Goal: Task Accomplishment & Management: Use online tool/utility

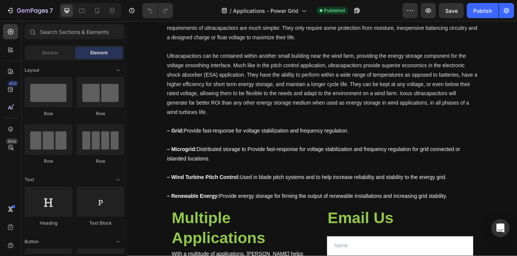
scroll to position [467, 0]
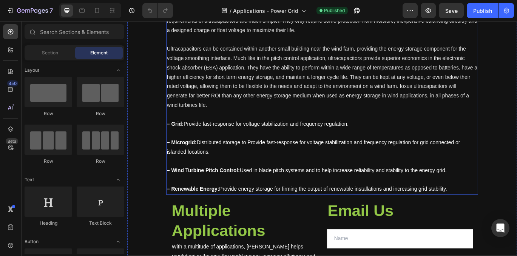
click at [336, 176] on p "– Microgrid: Distributed storage to Provide fast-response for voltage stabiliza…" at bounding box center [353, 168] width 361 height 22
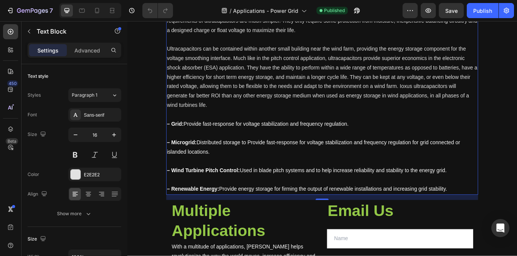
click at [347, 180] on p at bounding box center [353, 184] width 361 height 11
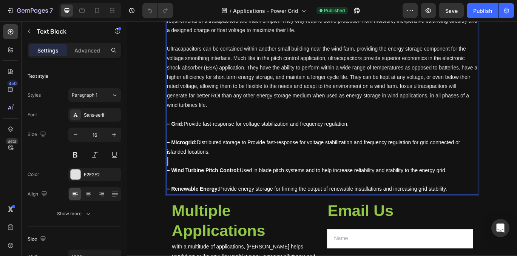
click at [347, 180] on p "Rich Text Editor. Editing area: main" at bounding box center [353, 184] width 361 height 11
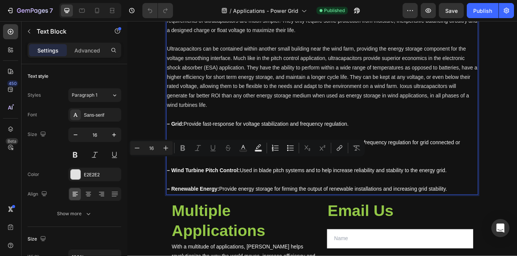
click at [472, 201] on p "Rich Text Editor. Editing area: main" at bounding box center [353, 205] width 361 height 11
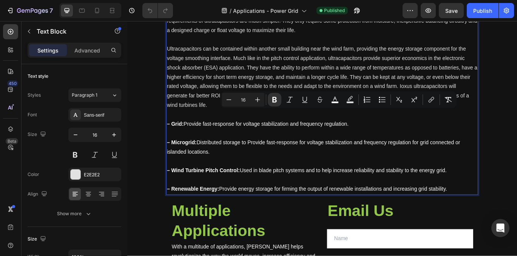
drag, startPoint x: 507, startPoint y: 216, endPoint x: 320, endPoint y: 117, distance: 211.8
click at [259, 26] on div "The looming global energy crisis is calling for renewable and lasting energy so…" at bounding box center [354, 10] width 362 height 425
click at [368, 197] on span "– Wind Turbine Pitch Control: Used in blade pitch systems and to help increase …" at bounding box center [335, 194] width 325 height 6
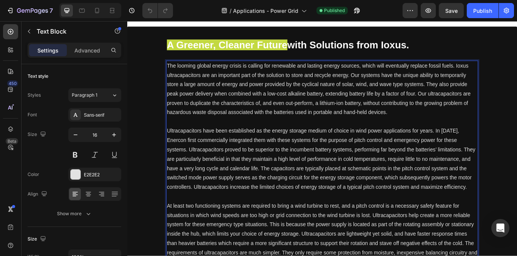
scroll to position [178, 0]
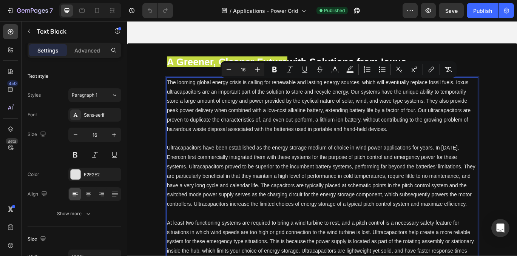
drag, startPoint x: 509, startPoint y: 218, endPoint x: 175, endPoint y: 96, distance: 355.6
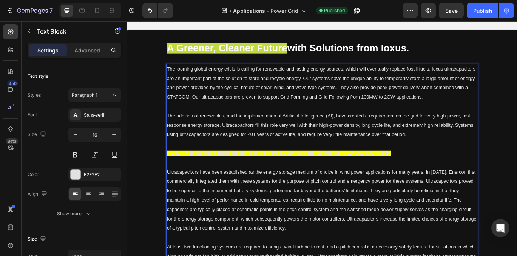
scroll to position [190, 0]
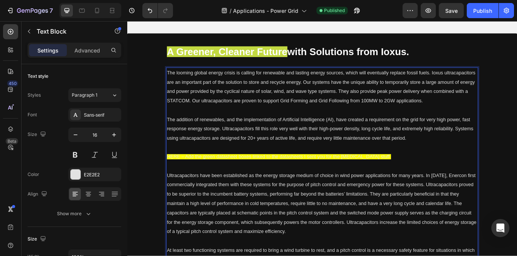
click at [310, 124] on p "Rich Text Editor. Editing area: main" at bounding box center [353, 124] width 361 height 11
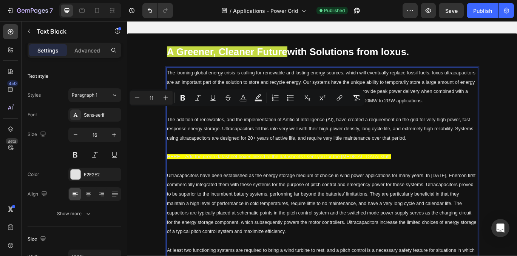
click at [234, 79] on span "The looming global energy crisis is calling for renewable and lasting energy so…" at bounding box center [352, 97] width 359 height 39
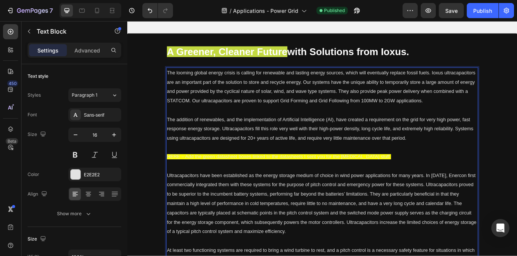
click at [217, 87] on p "The looming global energy crisis is calling for renewable and lasting energy so…" at bounding box center [353, 97] width 361 height 43
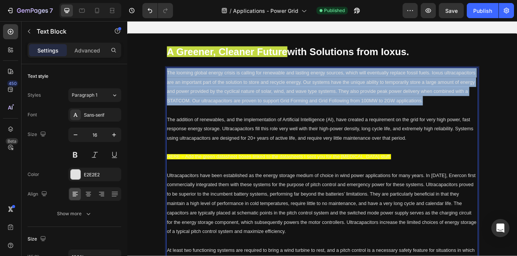
click at [217, 87] on p "The looming global energy crisis is calling for renewable and lasting energy so…" at bounding box center [353, 97] width 361 height 43
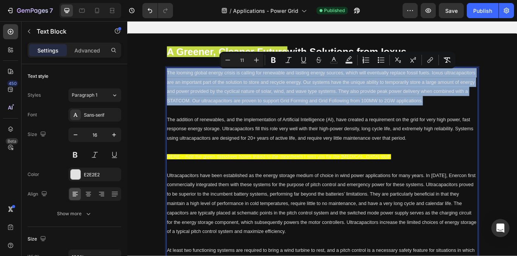
click at [200, 87] on p "The looming global energy crisis is calling for renewable and lasting energy so…" at bounding box center [353, 97] width 361 height 43
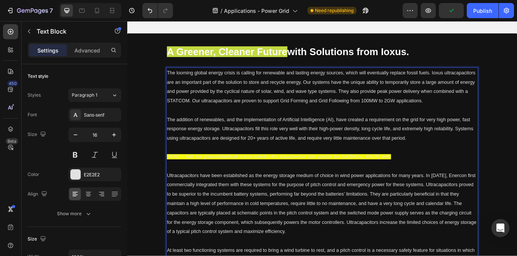
click at [177, 82] on span "The looming global energy crisis is calling for renewable and lasting energy so…" at bounding box center [352, 97] width 359 height 39
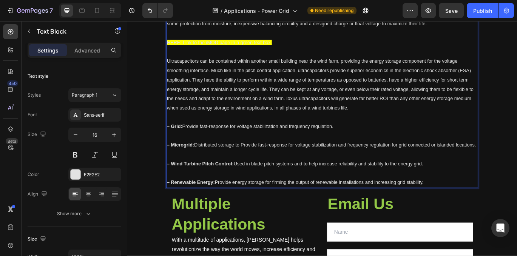
scroll to position [461, 0]
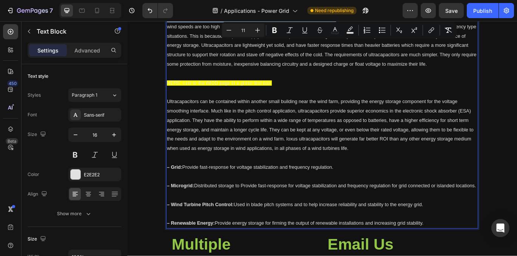
drag, startPoint x: 174, startPoint y: 82, endPoint x: 490, endPoint y: 277, distance: 371.4
click at [259, 30] on icon "Editor contextual toolbar" at bounding box center [257, 30] width 5 height 5
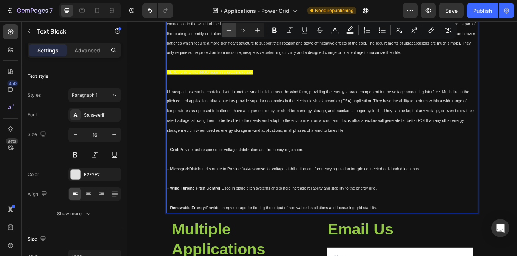
click at [228, 32] on icon "Editor contextual toolbar" at bounding box center [229, 30] width 8 height 8
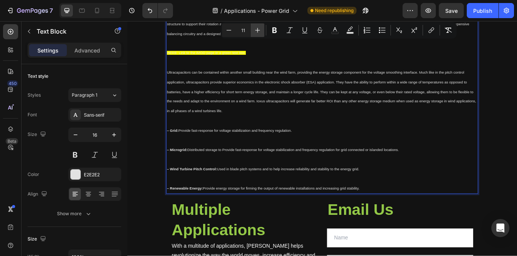
click at [256, 30] on icon "Editor contextual toolbar" at bounding box center [257, 30] width 5 height 5
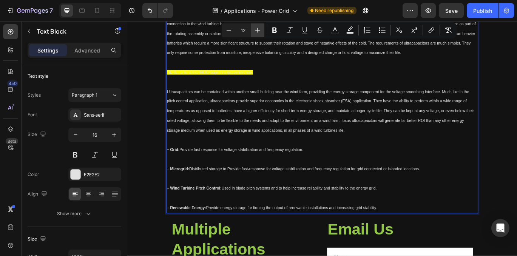
click at [256, 30] on icon "Editor contextual toolbar" at bounding box center [257, 30] width 5 height 5
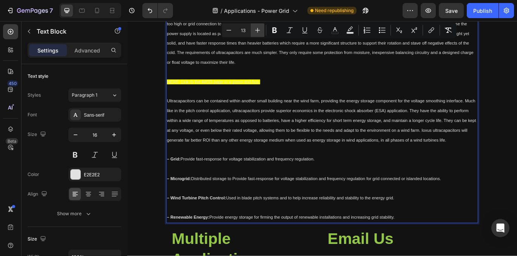
click at [256, 30] on icon "Editor contextual toolbar" at bounding box center [257, 30] width 5 height 5
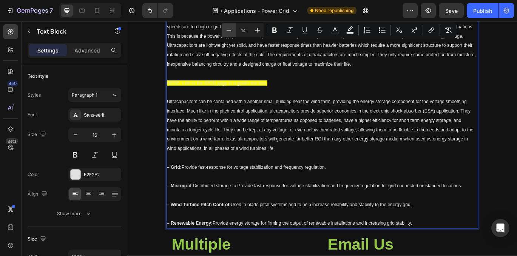
click at [225, 30] on icon "Editor contextual toolbar" at bounding box center [229, 30] width 8 height 8
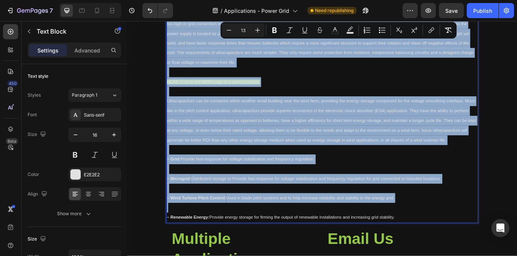
click at [290, 70] on p "At least two functioning systems are required to bring a wind turbine to rest, …" at bounding box center [353, 42] width 361 height 68
click at [230, 32] on icon "Editor contextual toolbar" at bounding box center [229, 30] width 8 height 8
type input "12"
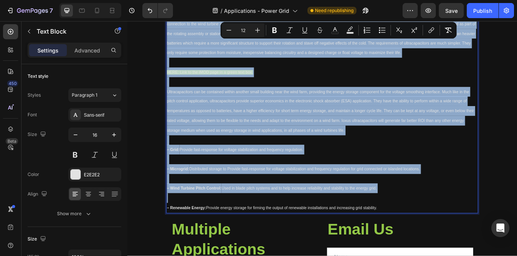
click at [320, 98] on p "Rich Text Editor. Editing area: main" at bounding box center [353, 91] width 361 height 11
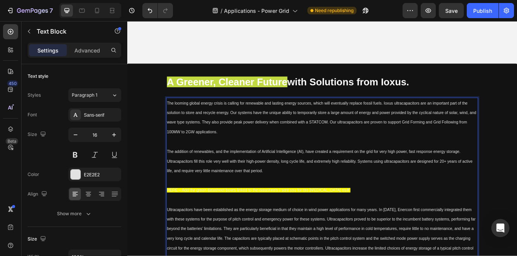
scroll to position [154, 0]
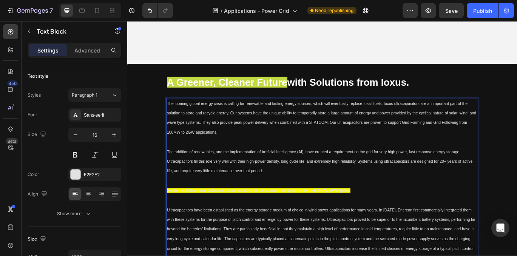
click at [201, 208] on p "Rich Text Editor. Editing area: main" at bounding box center [353, 206] width 361 height 11
click at [191, 162] on p "Rich Text Editor. Editing area: main" at bounding box center [353, 161] width 361 height 11
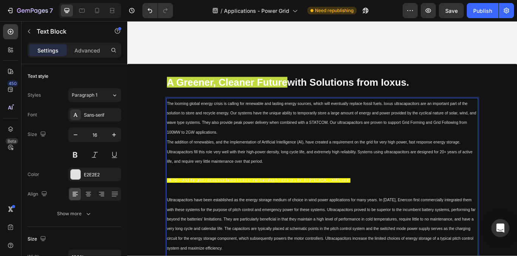
click at [183, 223] on p "Rich Text Editor. Editing area: main" at bounding box center [353, 217] width 361 height 11
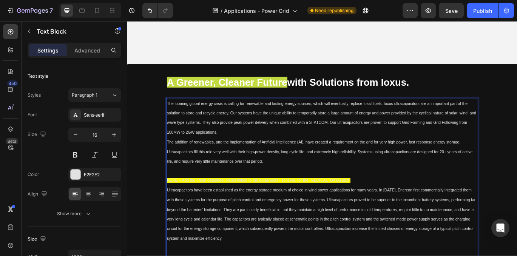
click at [181, 199] on p "Rich Text Editor. Editing area: main" at bounding box center [353, 195] width 361 height 11
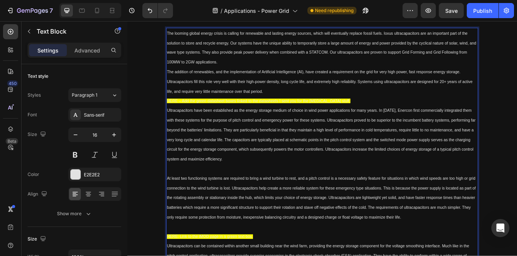
scroll to position [238, 0]
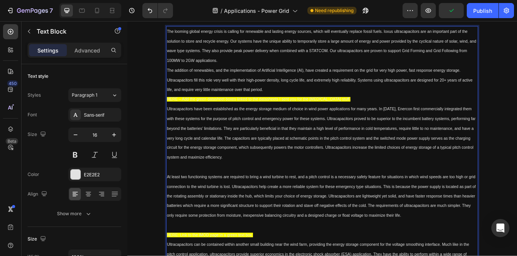
click at [183, 196] on p "Rich Text Editor. Editing area: main" at bounding box center [353, 190] width 361 height 11
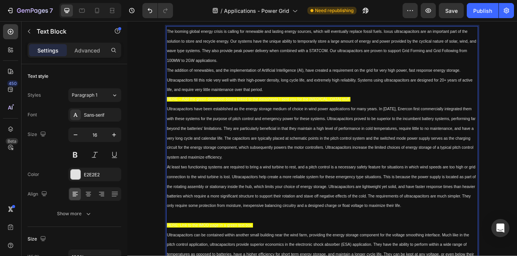
click at [179, 253] on p "Rich Text Editor. Editing area: main" at bounding box center [353, 247] width 361 height 11
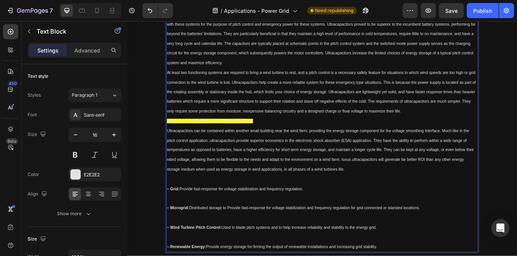
scroll to position [349, 0]
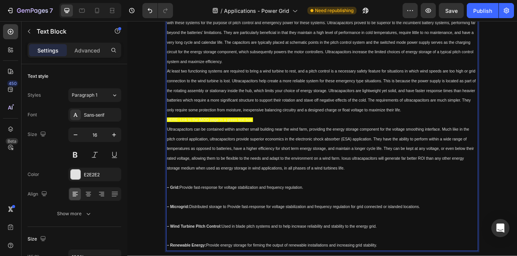
click at [182, 209] on p "Rich Text Editor. Editing area: main" at bounding box center [353, 203] width 361 height 11
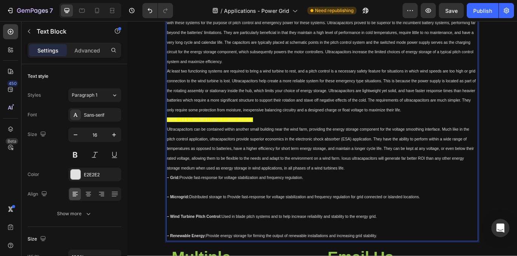
click at [179, 220] on p "Rich Text Editor. Editing area: main" at bounding box center [353, 214] width 361 height 11
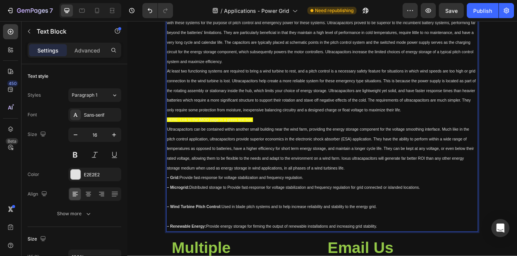
click at [190, 231] on p "Rich Text Editor. Editing area: main" at bounding box center [353, 225] width 361 height 11
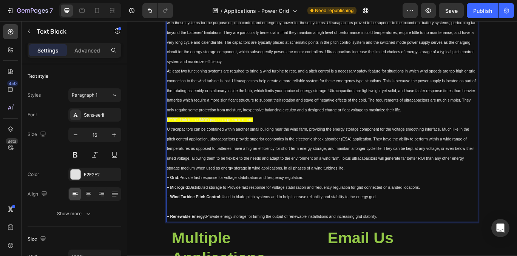
click at [190, 243] on p "Rich Text Editor. Editing area: main" at bounding box center [353, 236] width 361 height 11
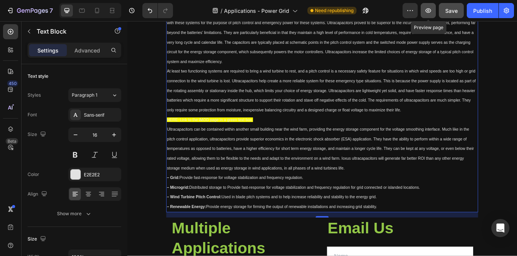
click at [430, 13] on icon "button" at bounding box center [428, 11] width 8 height 8
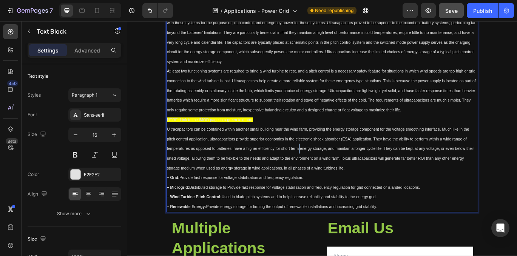
click at [326, 179] on span "Ultracapacitors can be contained within another small building near the wind fa…" at bounding box center [351, 170] width 357 height 50
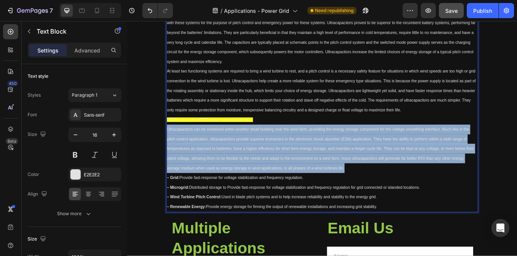
click at [326, 179] on span "Ultracapacitors can be contained within another small building near the wind fa…" at bounding box center [351, 170] width 357 height 50
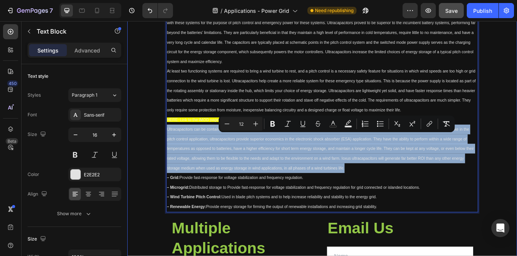
click at [516, 196] on div "A Greener, Cleaner Future with Solutions from Ioxus. Heading The looming global…" at bounding box center [353, 255] width 453 height 758
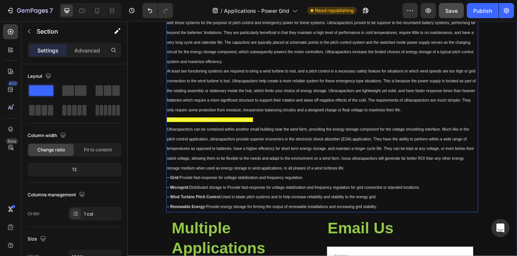
click at [493, 198] on p "Ultracapacitors can be contained within another small building near the wind fa…" at bounding box center [353, 170] width 361 height 56
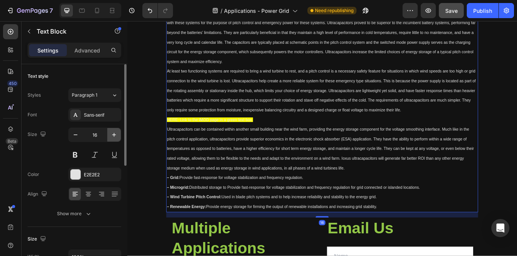
click at [111, 133] on icon "button" at bounding box center [114, 135] width 8 height 8
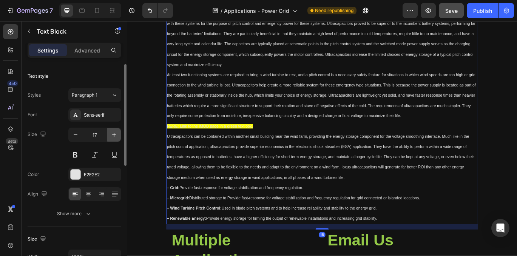
click at [111, 133] on icon "button" at bounding box center [114, 135] width 8 height 8
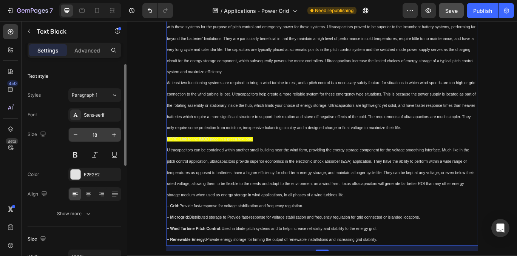
click at [96, 134] on input "18" at bounding box center [94, 135] width 25 height 14
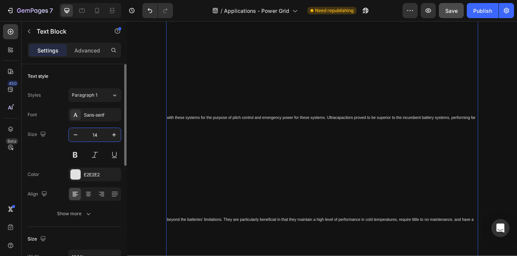
scroll to position [334, 0]
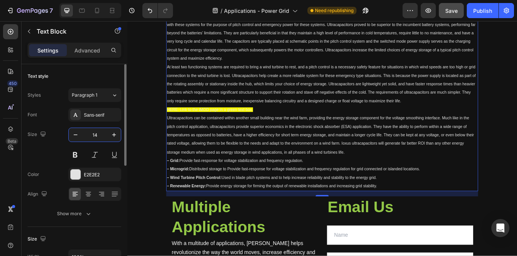
type input "14"
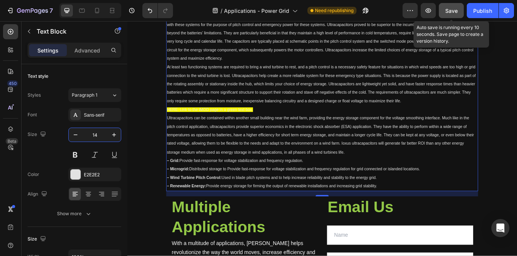
click at [454, 11] on span "Save" at bounding box center [451, 11] width 12 height 6
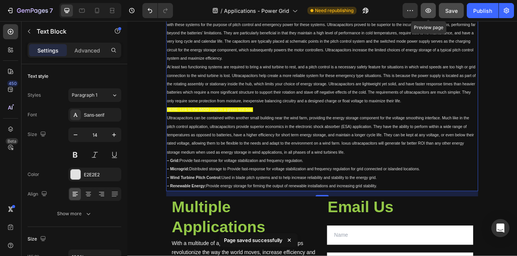
click at [427, 9] on icon "button" at bounding box center [428, 10] width 6 height 5
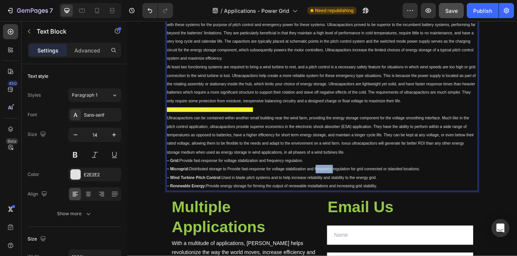
click at [347, 190] on p "– Microgrid: Distributed storage to Provide fast-response for voltage stabiliza…" at bounding box center [353, 193] width 361 height 10
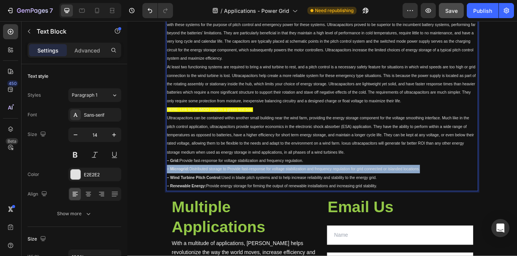
click at [347, 190] on p "– Microgrid: Distributed storage to Provide fast-response for voltage stabiliza…" at bounding box center [353, 193] width 361 height 10
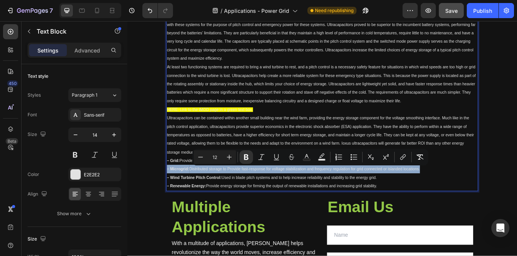
click at [420, 196] on p "– Microgrid: Distributed storage to Provide fast-response for voltage stabiliza…" at bounding box center [353, 193] width 361 height 10
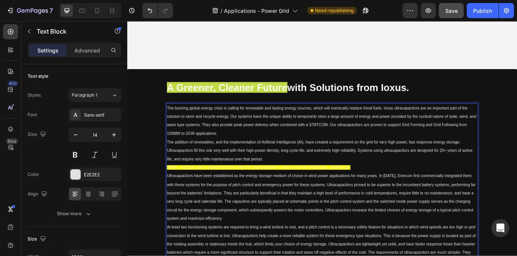
scroll to position [0, 0]
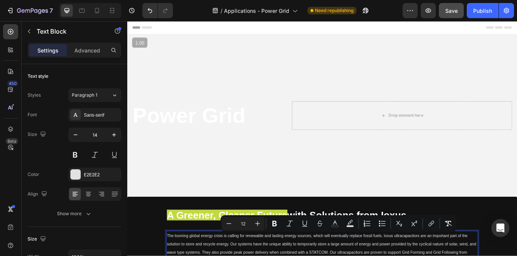
drag, startPoint x: 426, startPoint y: 215, endPoint x: 173, endPoint y: 272, distance: 260.0
click at [256, 226] on icon "Editor contextual toolbar" at bounding box center [258, 224] width 8 height 8
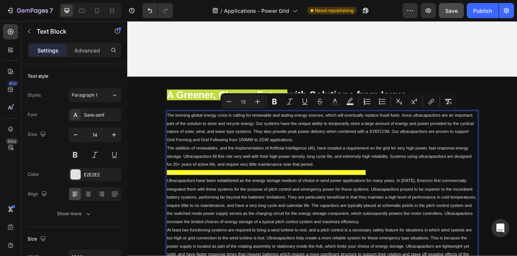
scroll to position [142, 0]
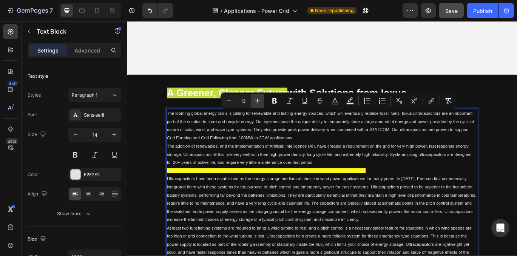
click at [262, 101] on button "Plus" at bounding box center [258, 101] width 14 height 14
type input "14"
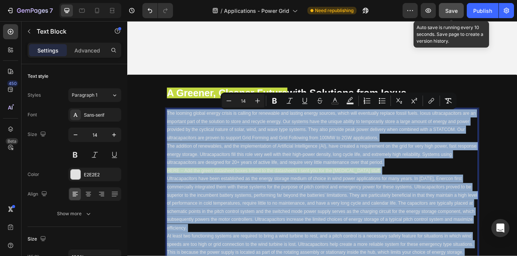
click at [451, 10] on span "Save" at bounding box center [451, 11] width 12 height 6
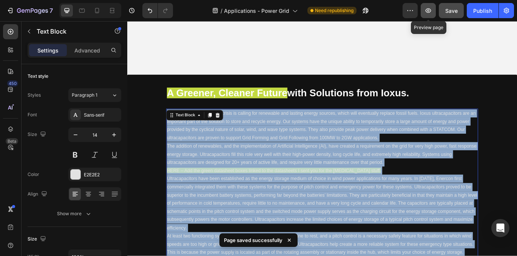
click at [428, 12] on icon "button" at bounding box center [428, 11] width 8 height 8
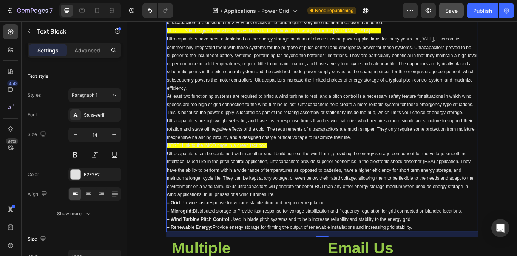
scroll to position [308, 0]
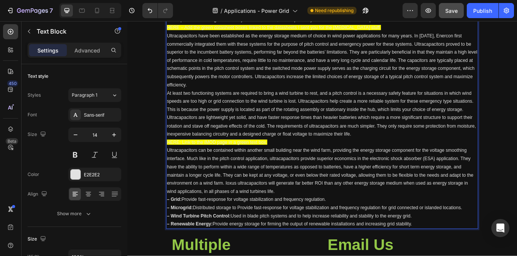
click at [377, 206] on p "Ultracapacitors can be contained within another small building near the wind fa…" at bounding box center [353, 195] width 361 height 57
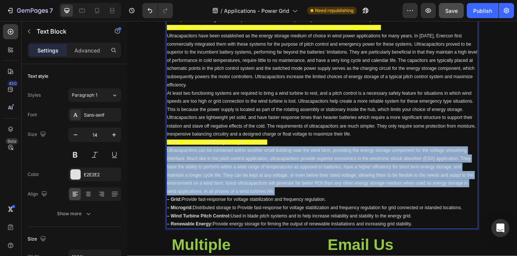
click at [377, 206] on p "Ultracapacitors can be contained within another small building near the wind fa…" at bounding box center [353, 195] width 361 height 57
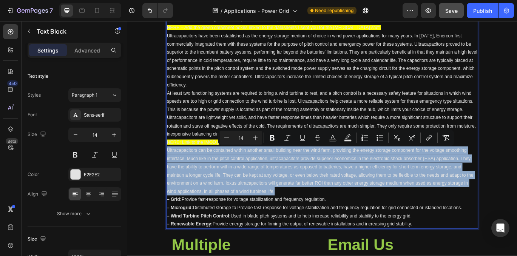
click at [330, 219] on p "Ultracapacitors can be contained within another small building near the wind fa…" at bounding box center [353, 195] width 361 height 57
click at [322, 222] on p "Ultracapacitors can be contained within another small building near the wind fa…" at bounding box center [353, 195] width 361 height 57
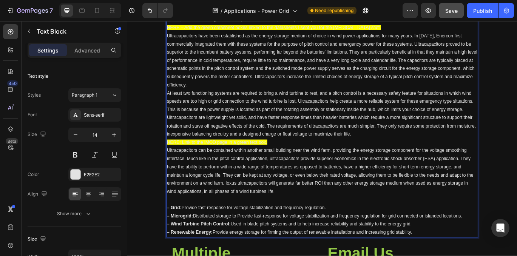
click at [329, 163] on p "HERE: Link to the iMOD page in a green text box." at bounding box center [353, 161] width 361 height 9
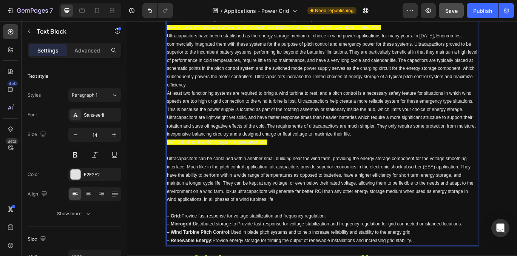
click at [273, 97] on p "Ultracapacitors have been established as the energy storage medium of choice in…" at bounding box center [353, 67] width 361 height 66
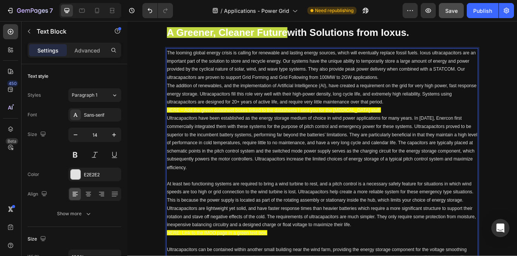
scroll to position [200, 0]
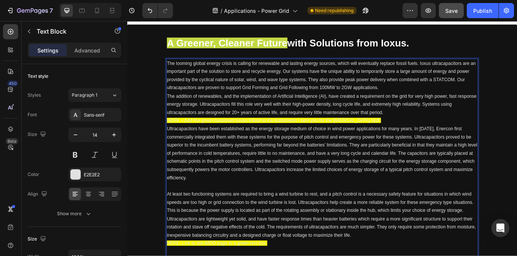
click at [176, 109] on span "The addition of renewables, and the implementation of Artificial Intelligence (…" at bounding box center [353, 117] width 360 height 25
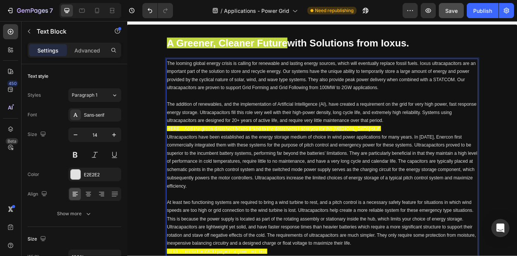
click at [225, 105] on p "Rich Text Editor. Editing area: main" at bounding box center [353, 108] width 361 height 9
drag, startPoint x: 310, startPoint y: 151, endPoint x: 291, endPoint y: 150, distance: 19.3
click at [291, 150] on p "HERE – Add the green datasheet boxes linked to the datasheets I sent you for th…" at bounding box center [353, 146] width 361 height 9
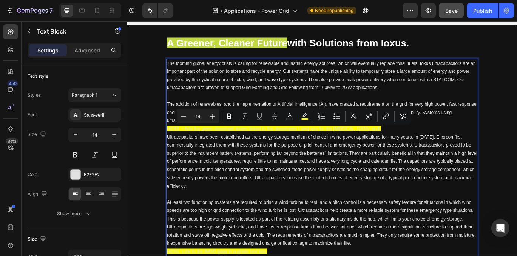
click at [381, 150] on p "HERE – Add the green datasheet boxes linked to the datasheets I sent you for th…" at bounding box center [353, 146] width 361 height 9
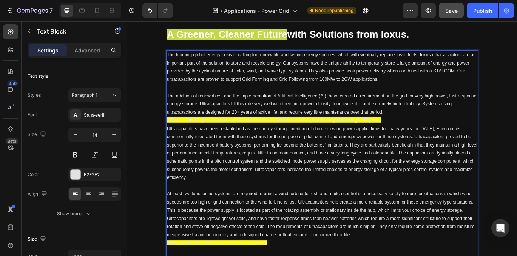
scroll to position [198, 0]
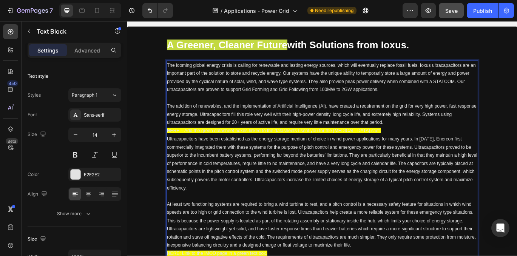
click at [405, 149] on p "HERE – Add the green datasheet boxes linked to the datasheets I sent you for th…" at bounding box center [353, 148] width 361 height 9
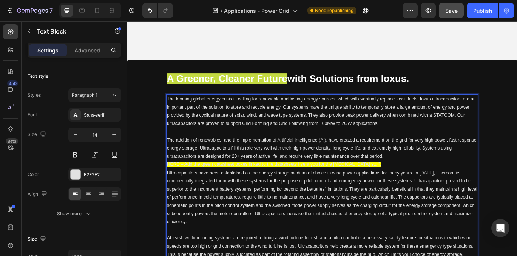
scroll to position [159, 0]
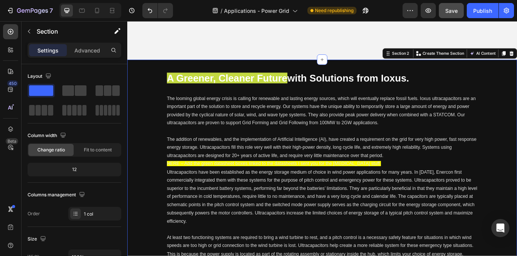
click at [462, 146] on p "Rich Text Editor. Editing area: main" at bounding box center [353, 149] width 361 height 9
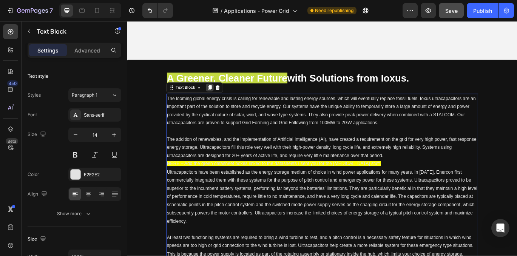
click at [224, 99] on icon at bounding box center [223, 98] width 4 height 5
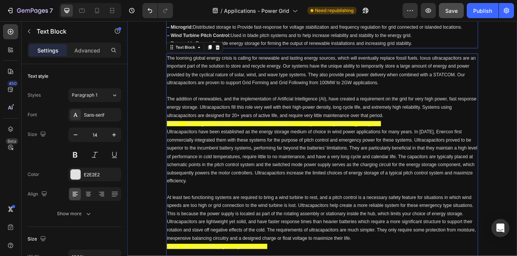
scroll to position [567, 0]
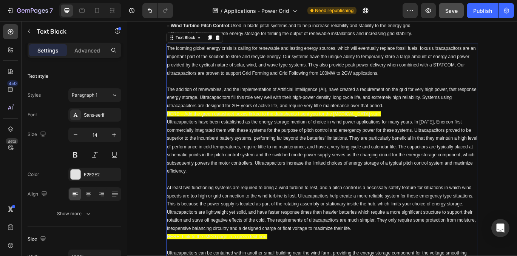
click at [327, 111] on span "The addition of renewables, and the implementation of Artificial Intelligence (…" at bounding box center [353, 109] width 360 height 25
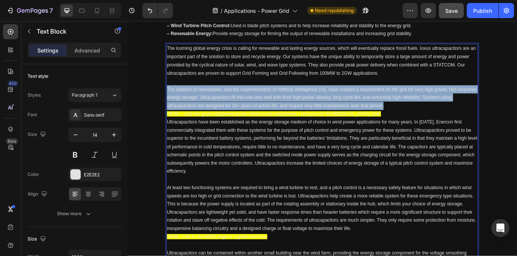
click at [327, 111] on span "The addition of renewables, and the implementation of Artificial Intelligence (…" at bounding box center [353, 109] width 360 height 25
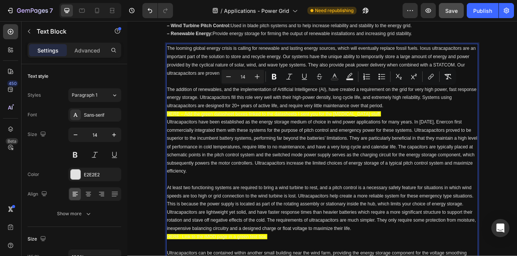
click at [406, 131] on p "HERE – Add the green datasheet boxes linked to the datasheets I sent you for th…" at bounding box center [353, 129] width 361 height 9
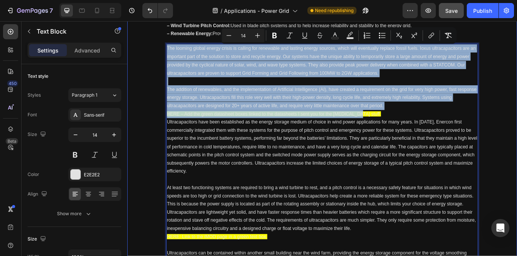
drag, startPoint x: 407, startPoint y: 128, endPoint x: 162, endPoint y: 55, distance: 256.0
click at [162, 55] on div "A Greener, Cleaner Future with Solutions from Ioxus. Heading The looming global…" at bounding box center [353, 220] width 453 height 1125
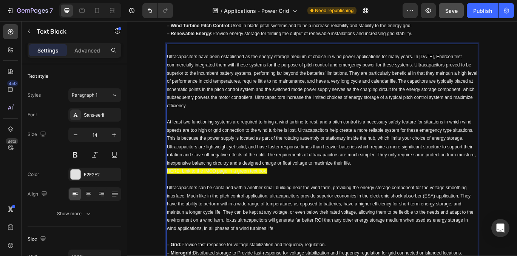
click at [174, 64] on span "Ultracapacitors have been established as the energy storage medium of choice in…" at bounding box center [353, 90] width 361 height 63
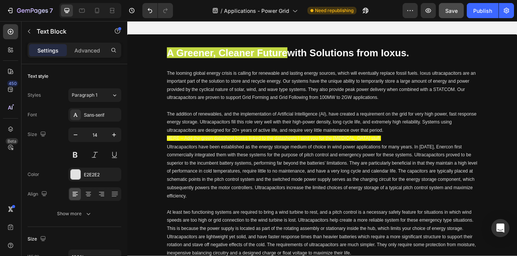
scroll to position [182, 0]
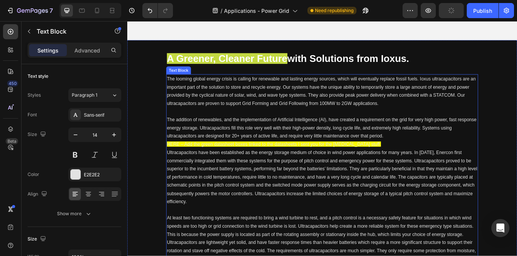
click at [341, 110] on span "The looming global energy crisis is calling for renewable and lasting energy so…" at bounding box center [352, 102] width 359 height 35
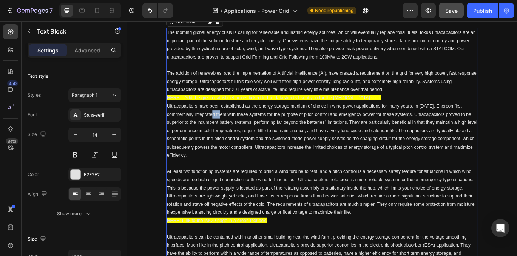
click at [239, 122] on div "The looming global energy crisis is calling for renewable and lasting energy so…" at bounding box center [354, 201] width 362 height 344
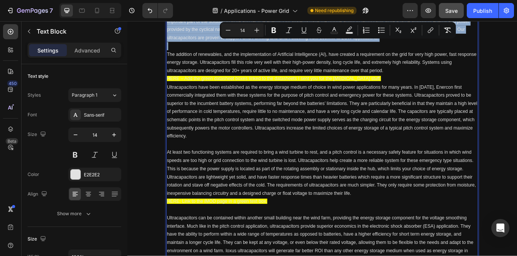
scroll to position [258, 0]
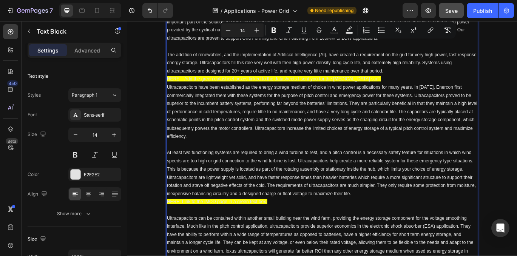
click at [229, 150] on p "Ultracapacitors have been established as the energy storage medium of choice in…" at bounding box center [353, 127] width 361 height 66
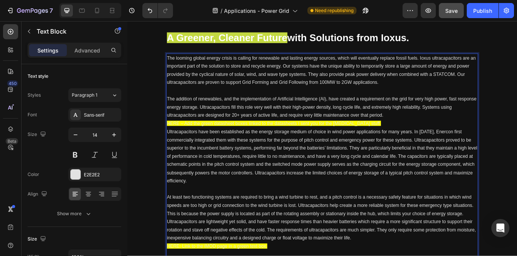
scroll to position [207, 0]
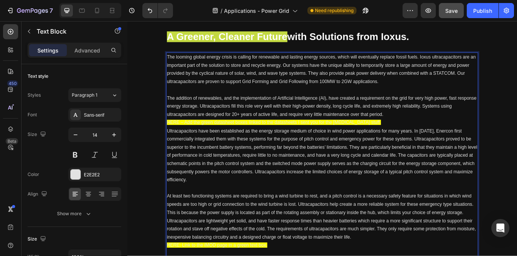
click at [219, 151] on span "Ultracapacitors have been established as the energy storage medium of choice in…" at bounding box center [353, 177] width 361 height 63
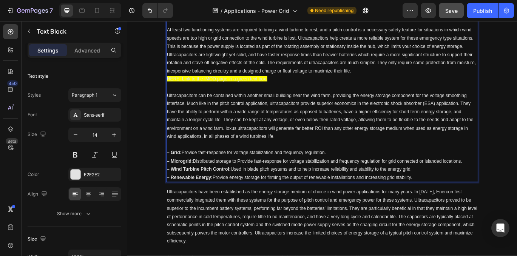
scroll to position [487, 0]
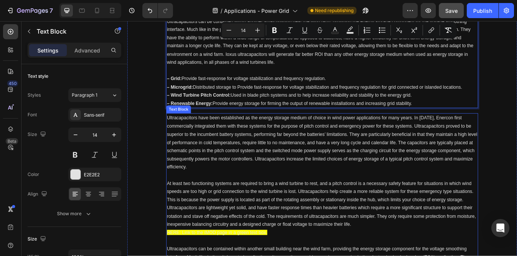
drag, startPoint x: 174, startPoint y: 149, endPoint x: 485, endPoint y: 134, distance: 311.0
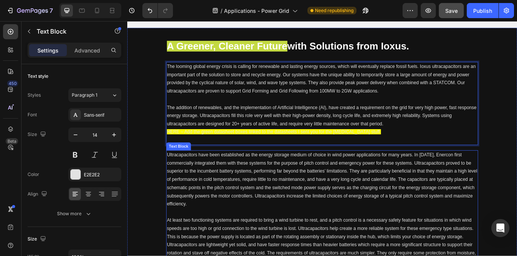
scroll to position [196, 0]
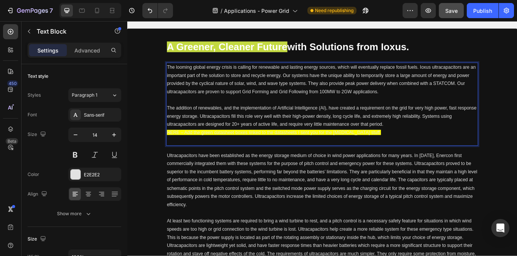
click at [408, 156] on p "HERE – Add the green datasheet boxes linked to the datasheets I sent you for th…" at bounding box center [353, 150] width 361 height 9
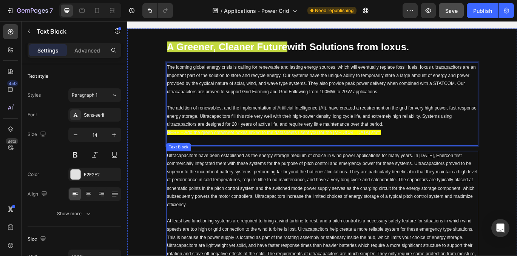
click at [496, 192] on p "Ultracapacitors have been established as the energy storage medium of choice in…" at bounding box center [353, 206] width 361 height 66
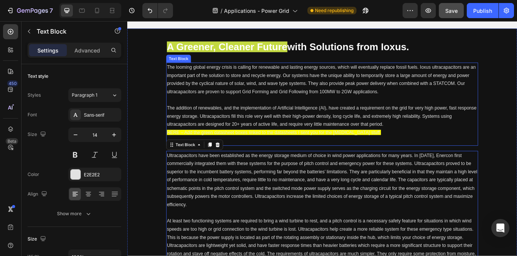
click at [473, 140] on p "The addition of renewables, and the implementation of Artificial Intelligence (…" at bounding box center [353, 132] width 361 height 29
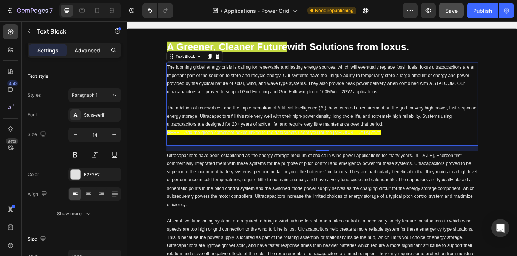
click at [78, 51] on p "Advanced" at bounding box center [87, 50] width 26 height 8
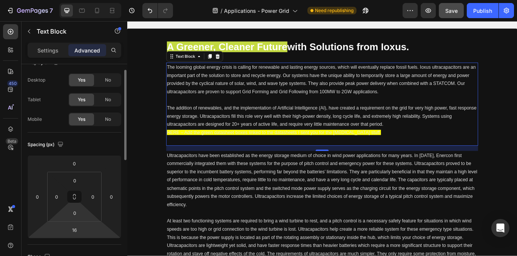
scroll to position [15, 0]
click at [75, 229] on input "16" at bounding box center [74, 228] width 15 height 11
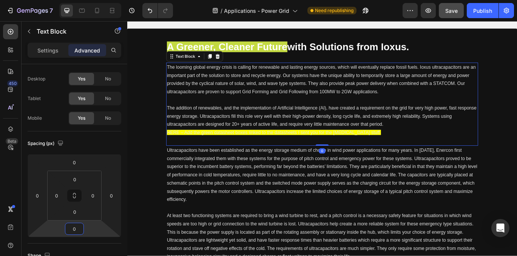
type input "0"
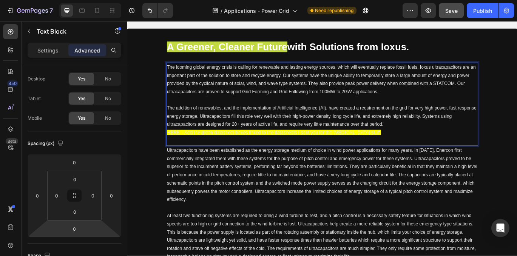
click at [393, 153] on span "HERE – Add the green datasheet boxes linked to the datasheets I sent you for th…" at bounding box center [297, 151] width 249 height 6
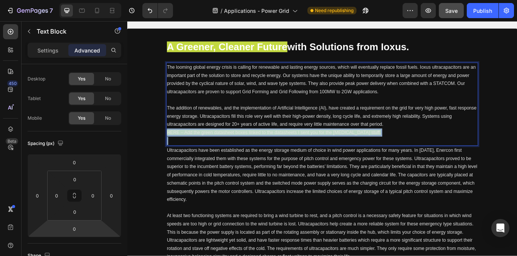
click at [393, 153] on span "HERE – Add the green datasheet boxes linked to the datasheets I sent you for th…" at bounding box center [297, 151] width 249 height 6
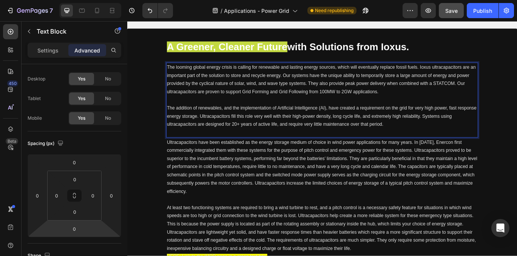
click at [226, 147] on p "Rich Text Editor. Editing area: main" at bounding box center [353, 150] width 361 height 9
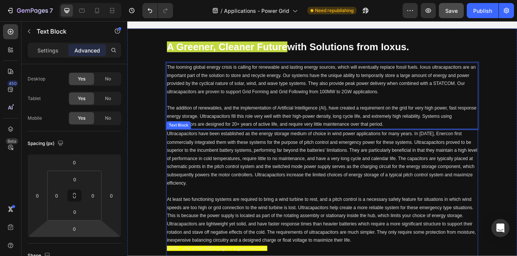
click at [325, 183] on span "Ultracapacitors have been established as the energy storage medium of choice in…" at bounding box center [353, 180] width 361 height 63
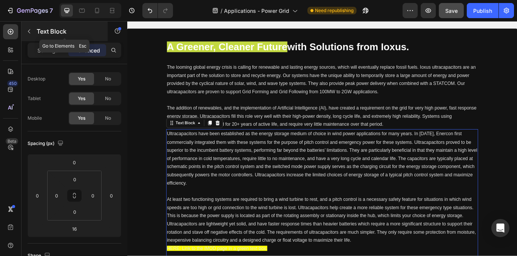
click at [27, 31] on icon "button" at bounding box center [29, 31] width 6 height 6
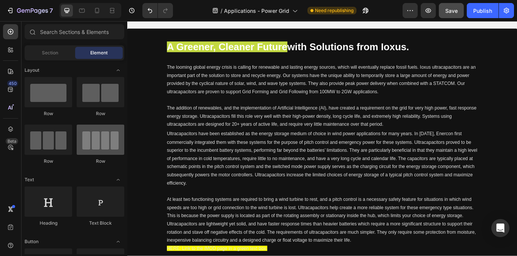
click at [99, 145] on div at bounding box center [101, 140] width 48 height 30
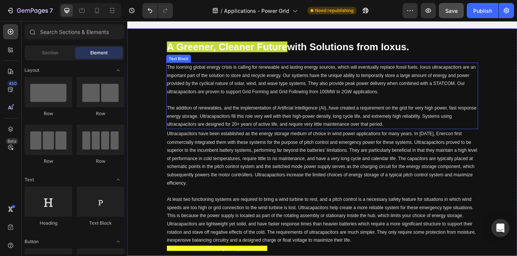
click at [294, 136] on p "The addition of renewables, and the implementation of Artificial Intelligence (…" at bounding box center [353, 132] width 361 height 29
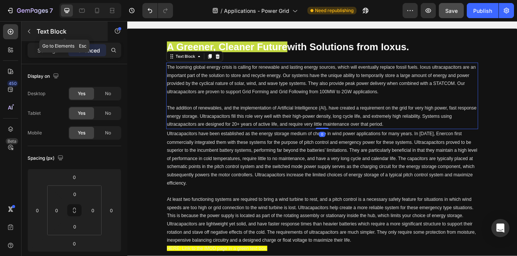
click at [27, 31] on icon "button" at bounding box center [29, 31] width 6 height 6
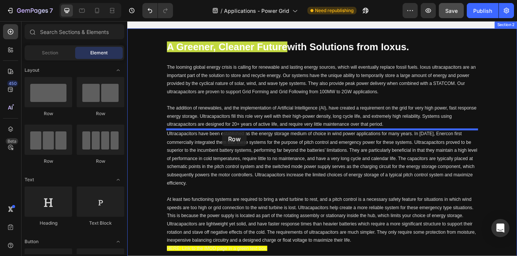
drag, startPoint x: 231, startPoint y: 162, endPoint x: 236, endPoint y: 149, distance: 13.9
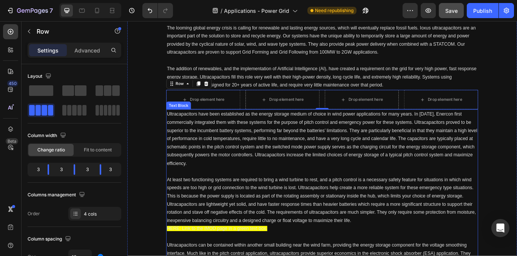
scroll to position [240, 0]
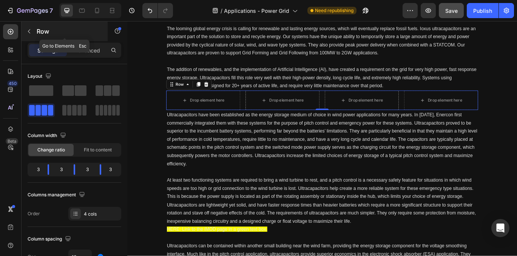
click at [29, 33] on icon "button" at bounding box center [29, 31] width 6 height 6
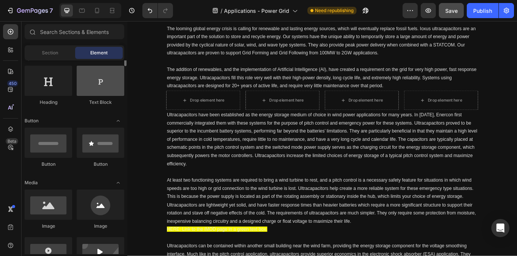
scroll to position [122, 0]
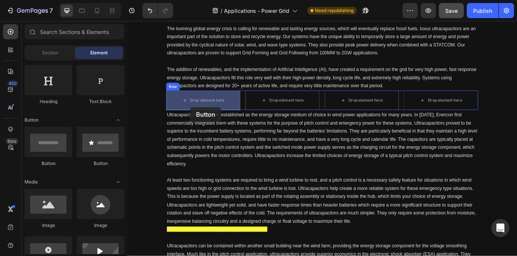
drag, startPoint x: 179, startPoint y: 174, endPoint x: 198, endPoint y: 121, distance: 56.0
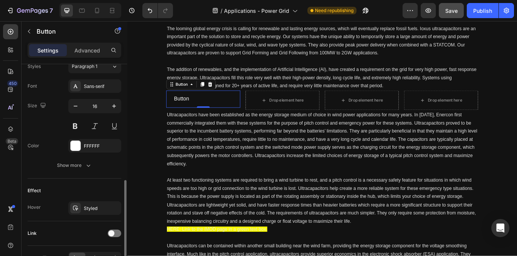
scroll to position [286, 0]
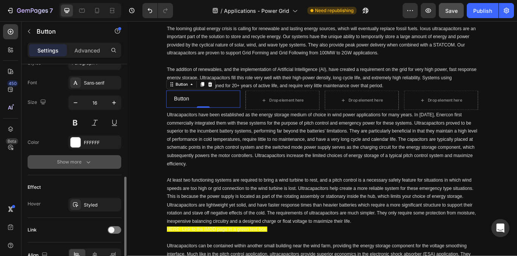
click at [80, 165] on div "Show more" at bounding box center [74, 162] width 35 height 8
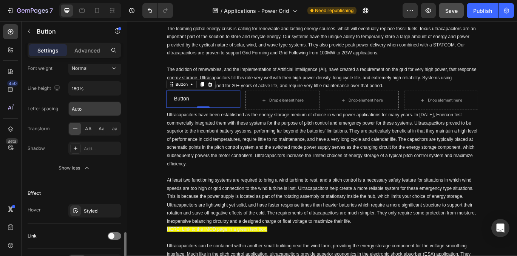
scroll to position [428, 0]
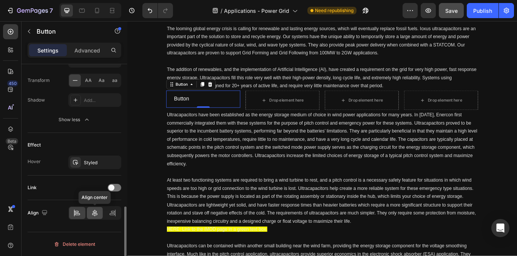
click at [96, 214] on icon at bounding box center [95, 213] width 8 height 8
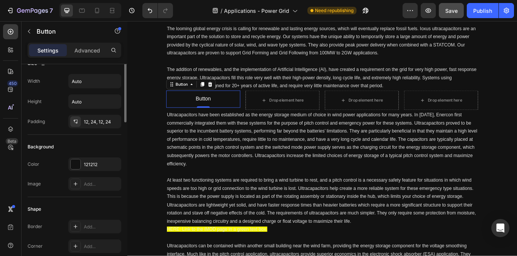
scroll to position [0, 0]
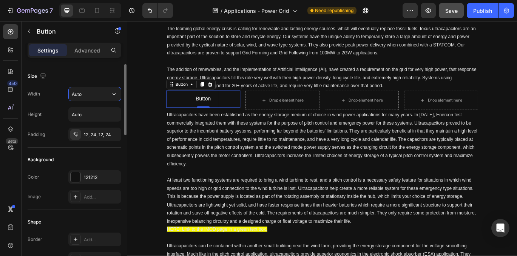
click at [94, 92] on input "Auto" at bounding box center [95, 94] width 52 height 14
click at [113, 96] on icon "button" at bounding box center [114, 94] width 8 height 8
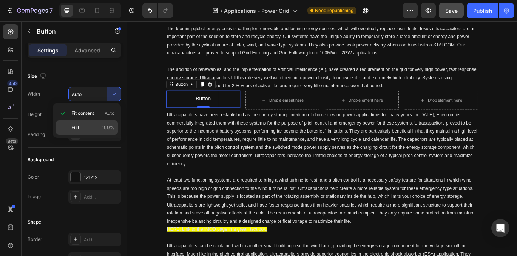
click at [102, 132] on div "Full 100%" at bounding box center [87, 127] width 62 height 14
type input "100%"
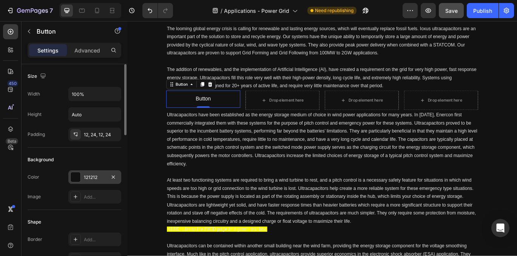
click at [77, 176] on div at bounding box center [76, 177] width 10 height 10
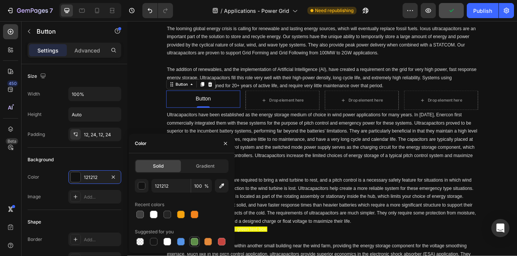
click at [195, 241] on div at bounding box center [195, 242] width 8 height 8
type input "5E8E49"
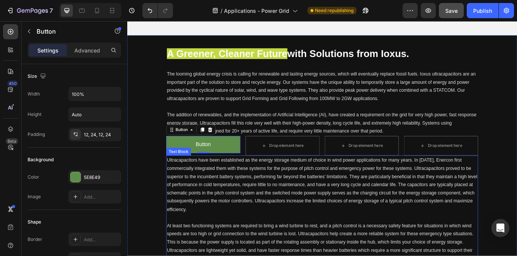
scroll to position [157, 0]
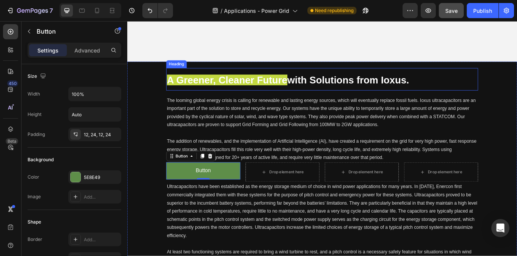
click at [288, 95] on span "A Greener, Cleaner Future" at bounding box center [243, 89] width 140 height 12
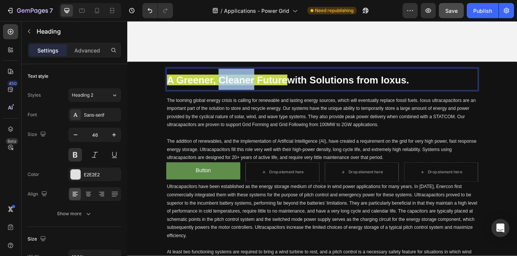
click at [252, 89] on span "A Greener, Cleaner Future" at bounding box center [243, 89] width 140 height 12
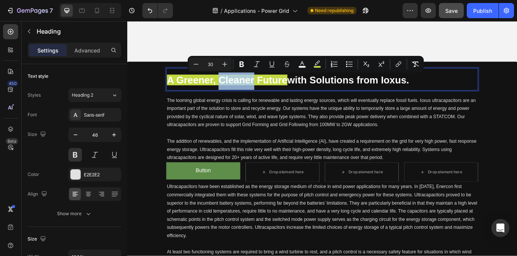
click at [262, 92] on span "A Greener, Cleaner Future" at bounding box center [243, 89] width 140 height 12
click at [314, 62] on icon "Editor contextual toolbar" at bounding box center [317, 64] width 8 height 8
type input "C3D941"
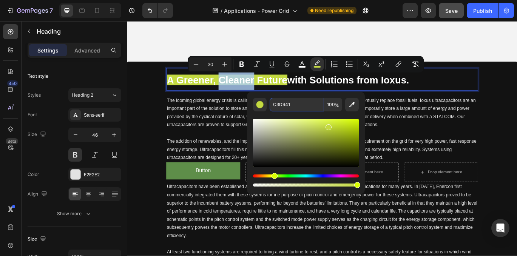
click at [280, 105] on input "C3D941" at bounding box center [297, 105] width 54 height 14
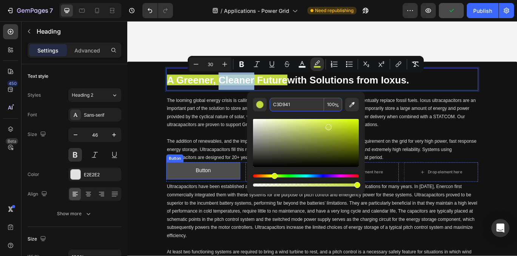
click at [232, 193] on button "Button" at bounding box center [216, 195] width 86 height 20
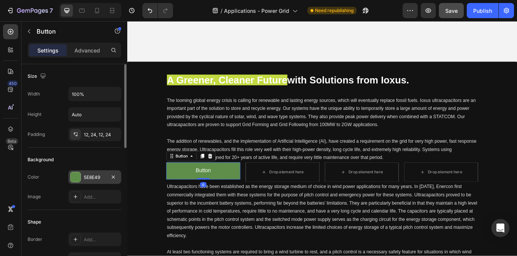
click at [80, 176] on div at bounding box center [75, 177] width 11 height 11
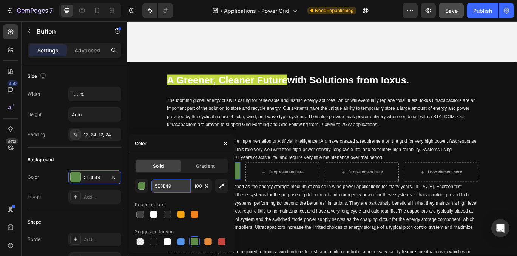
click at [169, 182] on input "5E8E49" at bounding box center [170, 186] width 39 height 14
paste input "C3D941"
type input "C3D941"
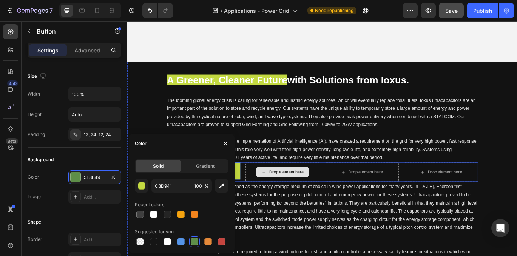
click at [344, 202] on div "Drop element here" at bounding box center [308, 196] width 86 height 23
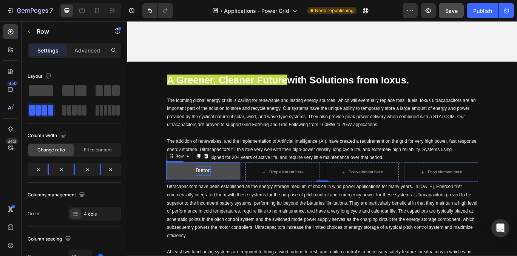
click at [216, 197] on p "Button" at bounding box center [215, 195] width 17 height 11
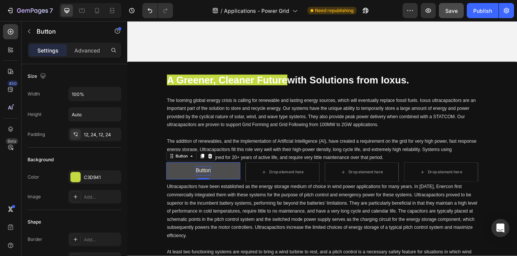
click at [216, 197] on p "Button" at bounding box center [215, 195] width 17 height 11
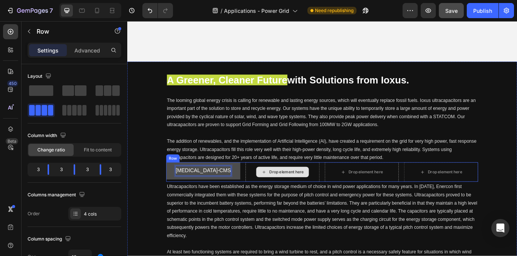
click at [270, 202] on div "Drop element here" at bounding box center [308, 196] width 86 height 23
click at [226, 197] on p "[MEDICAL_DATA]-CMS" at bounding box center [215, 195] width 64 height 11
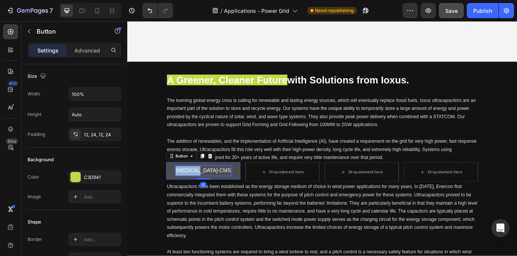
click at [226, 197] on p "[MEDICAL_DATA]-CMS" at bounding box center [215, 195] width 64 height 11
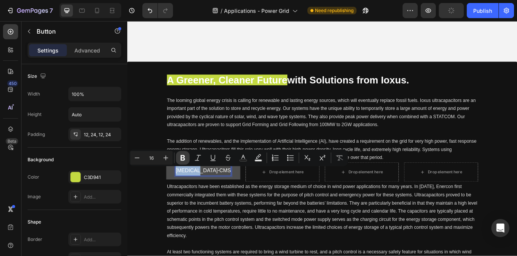
click at [182, 160] on icon "Editor contextual toolbar" at bounding box center [182, 158] width 5 height 6
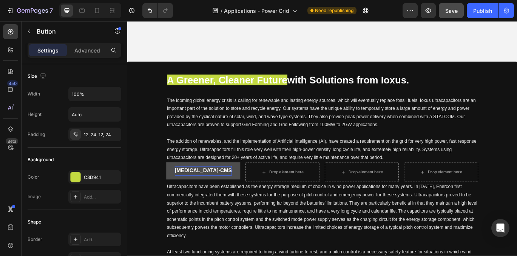
click at [249, 198] on button "[MEDICAL_DATA]-CMS" at bounding box center [216, 195] width 86 height 20
click at [180, 193] on button "[MEDICAL_DATA]-CMS" at bounding box center [216, 195] width 86 height 20
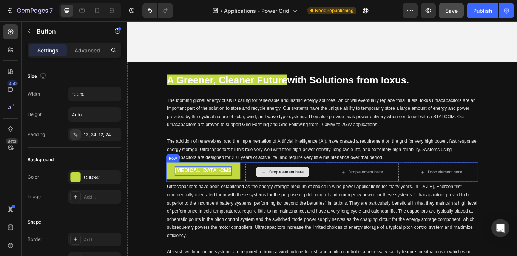
click at [274, 197] on div "Drop element here" at bounding box center [308, 196] width 86 height 23
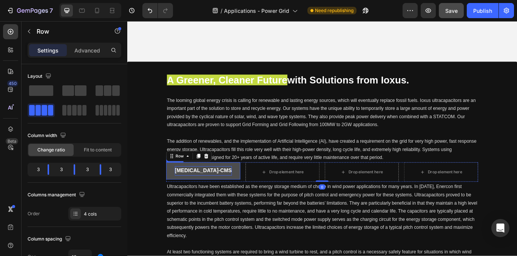
click at [194, 195] on button "[MEDICAL_DATA]-CMS" at bounding box center [216, 195] width 86 height 20
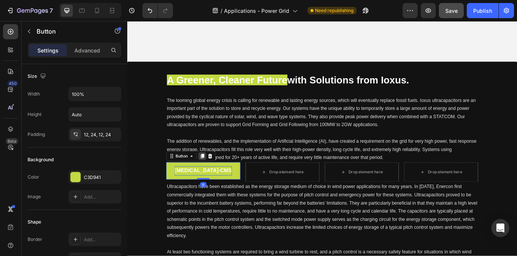
click at [215, 178] on icon at bounding box center [215, 178] width 4 height 5
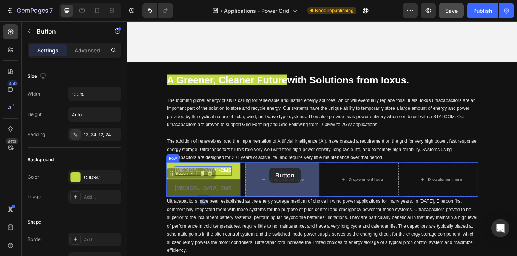
drag, startPoint x: 179, startPoint y: 199, endPoint x: 292, endPoint y: 192, distance: 113.5
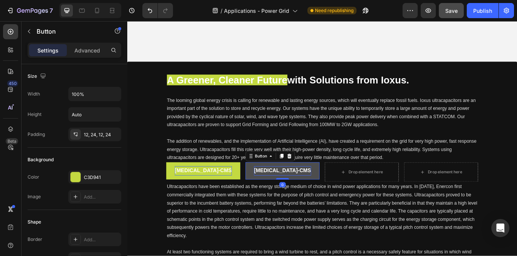
click at [313, 196] on strong "[MEDICAL_DATA]-CMS" at bounding box center [307, 195] width 66 height 6
click at [344, 199] on button "[MEDICAL_DATA]-R" at bounding box center [308, 195] width 86 height 20
drag, startPoint x: 307, startPoint y: 180, endPoint x: 303, endPoint y: 186, distance: 6.8
click at [307, 180] on icon at bounding box center [307, 178] width 6 height 6
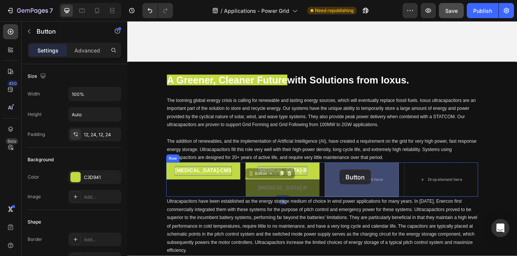
drag, startPoint x: 271, startPoint y: 200, endPoint x: 373, endPoint y: 193, distance: 102.6
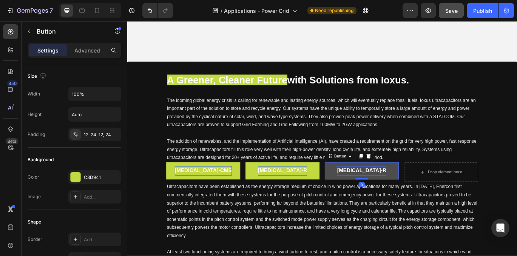
click at [405, 195] on strong "[MEDICAL_DATA]-R" at bounding box center [399, 195] width 57 height 6
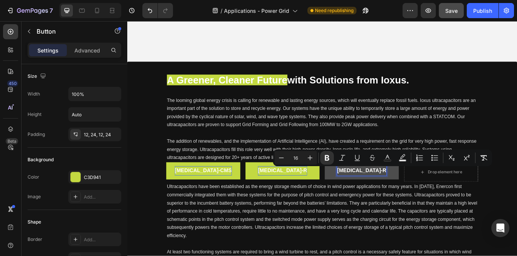
click at [411, 195] on strong "[MEDICAL_DATA]-R" at bounding box center [399, 195] width 57 height 6
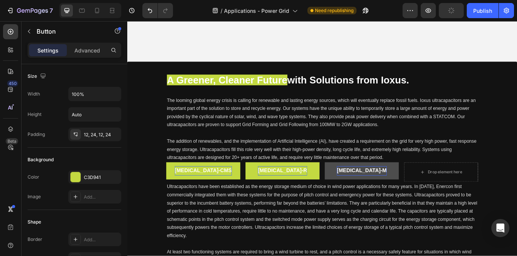
click at [428, 196] on button "[MEDICAL_DATA]-M" at bounding box center [400, 195] width 86 height 20
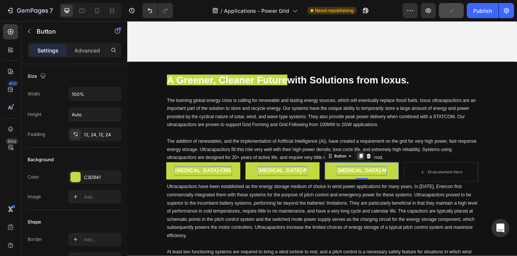
click at [400, 180] on icon at bounding box center [399, 178] width 4 height 5
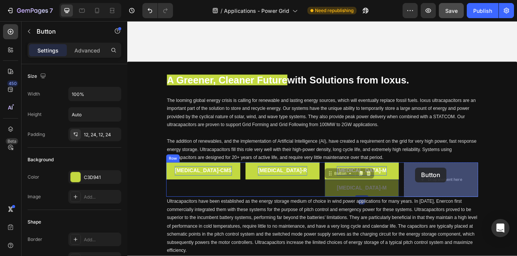
drag, startPoint x: 364, startPoint y: 200, endPoint x: 460, endPoint y: 191, distance: 96.7
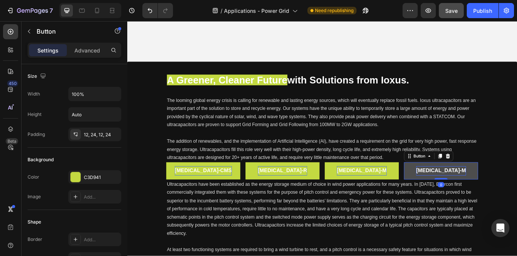
click at [498, 194] on strong "[MEDICAL_DATA]-M" at bounding box center [492, 195] width 58 height 6
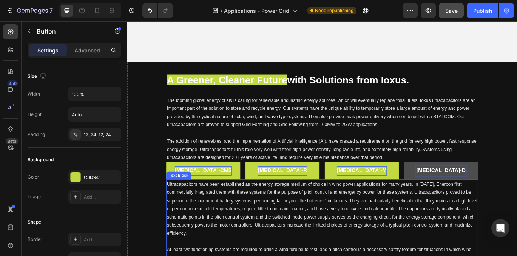
click at [512, 228] on span "Ultracapacitors have been established as the energy storage medium of choice in…" at bounding box center [353, 239] width 361 height 63
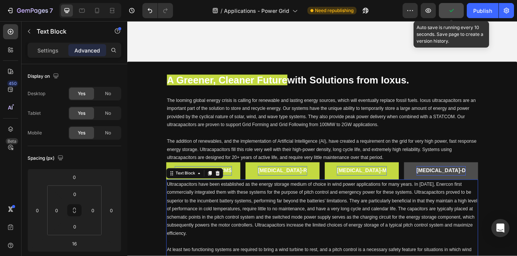
click at [452, 12] on icon "button" at bounding box center [451, 11] width 8 height 8
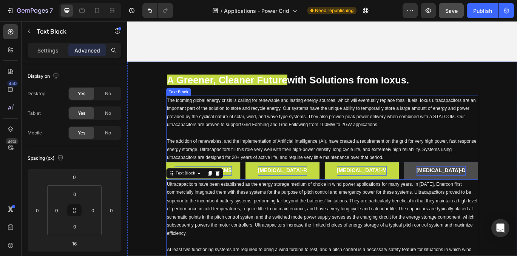
click at [468, 180] on p "The addition of renewables, and the implementation of Artificial Intelligence (…" at bounding box center [353, 170] width 361 height 29
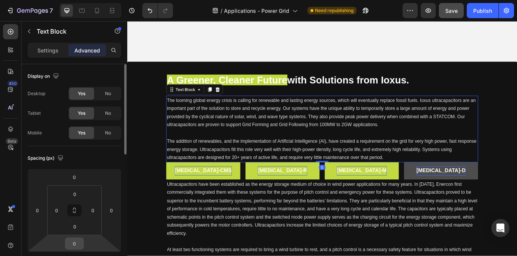
click at [78, 239] on input "0" at bounding box center [74, 243] width 15 height 11
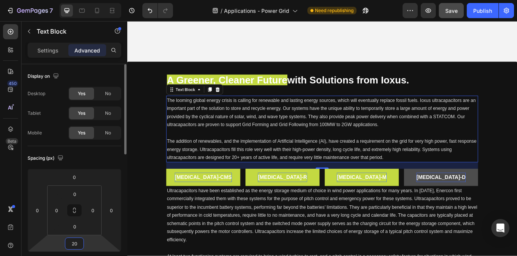
type input "2"
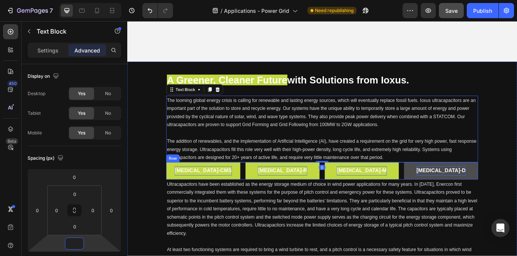
click at [262, 201] on div "[MEDICAL_DATA]-CMS Button [MEDICAL_DATA]-R Button [MEDICAL_DATA]-M Button [MEDI…" at bounding box center [354, 195] width 362 height 20
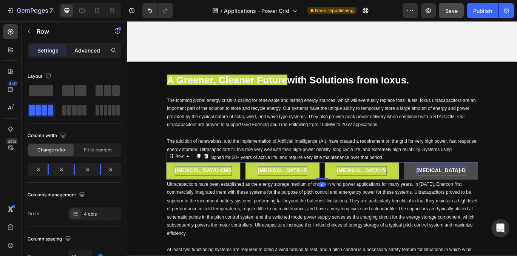
click at [86, 50] on p "Advanced" at bounding box center [87, 50] width 26 height 8
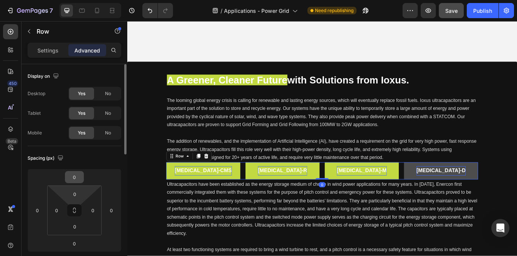
click at [78, 179] on input "0" at bounding box center [74, 176] width 15 height 11
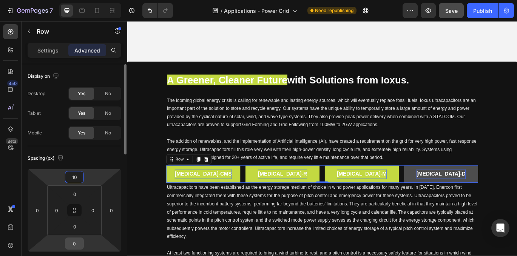
type input "10"
click at [75, 242] on input "0" at bounding box center [74, 243] width 15 height 11
type input "10"
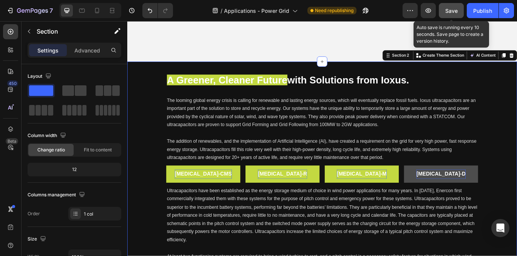
click at [451, 12] on span "Save" at bounding box center [451, 11] width 12 height 6
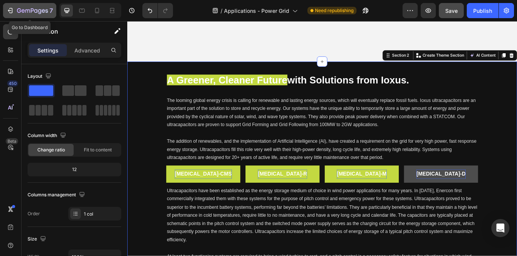
click at [7, 12] on icon "button" at bounding box center [10, 11] width 8 height 8
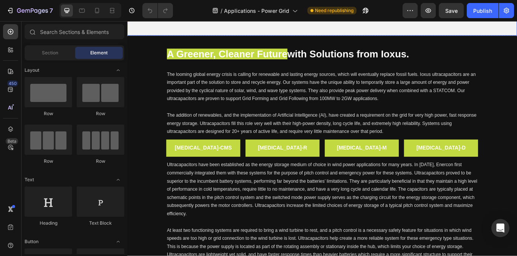
scroll to position [188, 0]
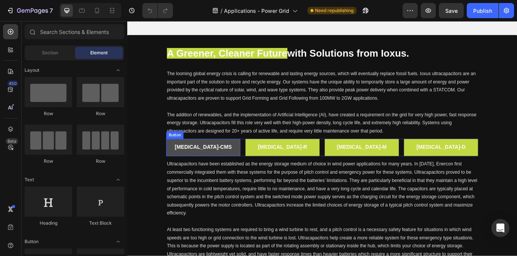
click at [241, 165] on button "[MEDICAL_DATA]-CMS" at bounding box center [216, 168] width 86 height 20
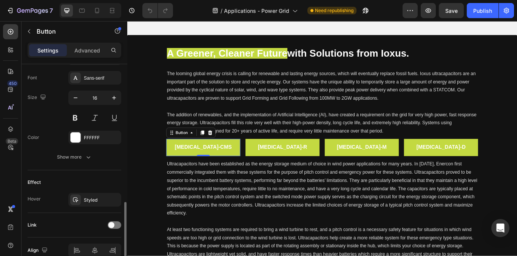
scroll to position [307, 0]
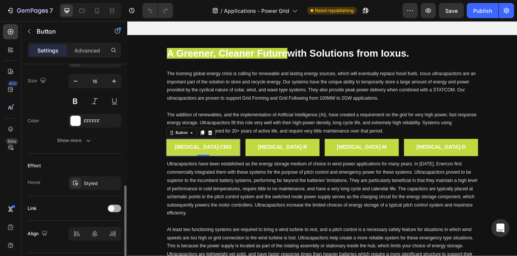
click at [113, 211] on div at bounding box center [115, 209] width 14 height 8
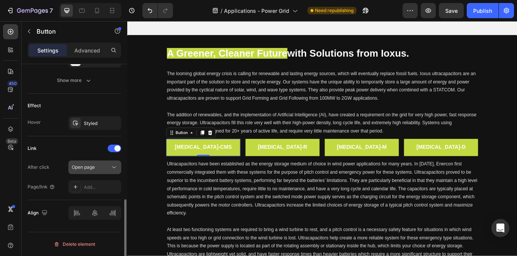
click at [98, 172] on button "Open page" at bounding box center [94, 167] width 53 height 14
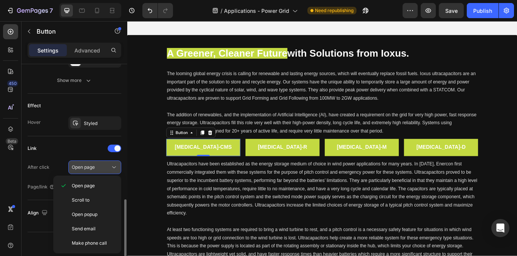
click at [98, 172] on button "Open page" at bounding box center [94, 167] width 53 height 14
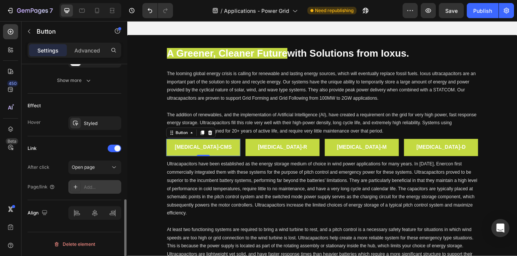
click at [93, 188] on div "Add..." at bounding box center [101, 187] width 35 height 7
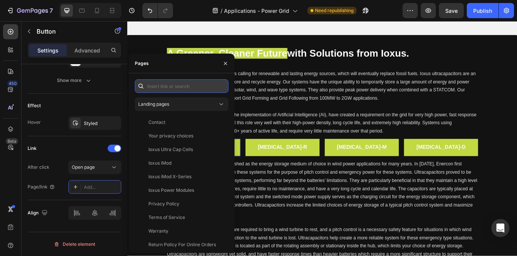
paste input "https://cdn.shopify.com/s/files/1/0896/4692/4148/files/MUSE-CMS_Data_Sheet_0825…"
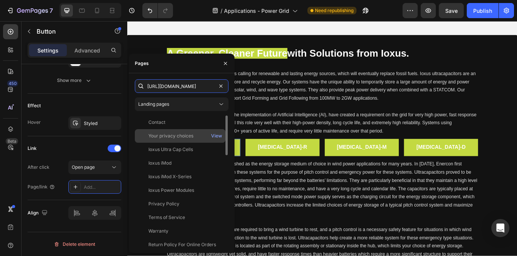
scroll to position [0, 170]
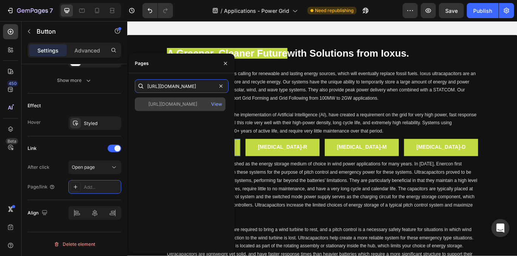
type input "https://cdn.shopify.com/s/files/1/0896/4692/4148/files/MUSE-CMS_Data_Sheet_0825…"
click at [191, 106] on div "https://cdn.shopify.com/s/files/1/0896/4692/4148/files/MUSE-CMS_Data_Sheet_0825…" at bounding box center [172, 104] width 49 height 7
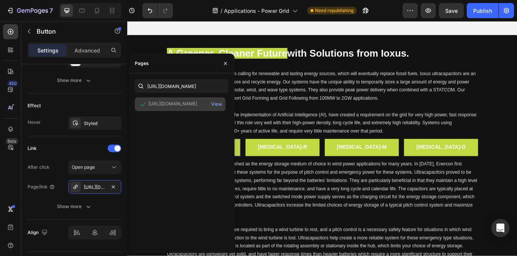
scroll to position [0, 0]
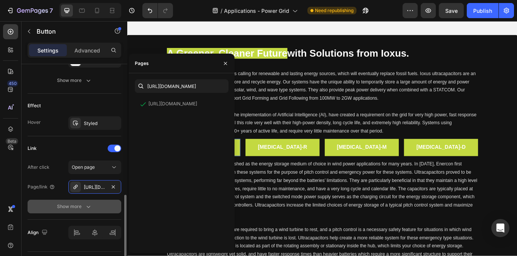
click at [86, 206] on icon "button" at bounding box center [89, 207] width 8 height 8
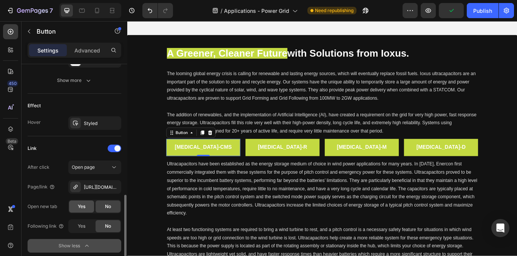
click at [76, 206] on div "Yes" at bounding box center [81, 206] width 25 height 12
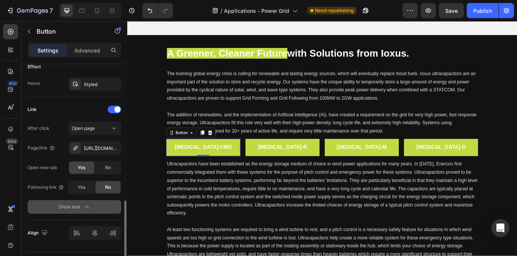
scroll to position [407, 0]
click at [81, 187] on span "Yes" at bounding box center [82, 186] width 8 height 7
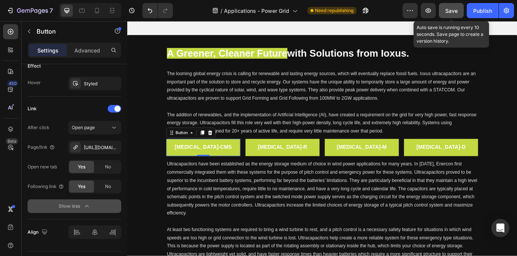
click at [451, 12] on span "Save" at bounding box center [451, 11] width 12 height 6
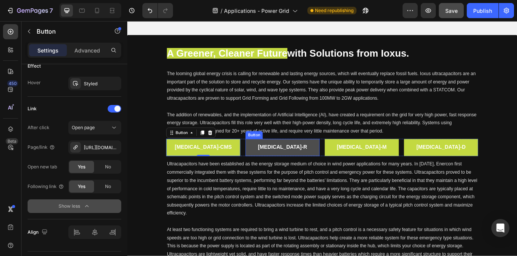
click at [274, 166] on button "[MEDICAL_DATA]-R" at bounding box center [308, 168] width 86 height 20
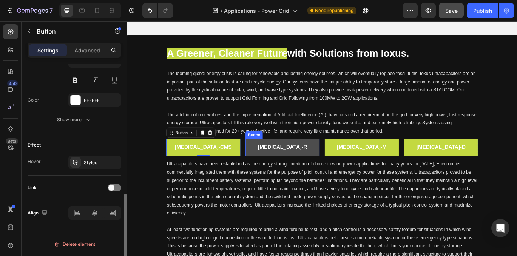
scroll to position [328, 0]
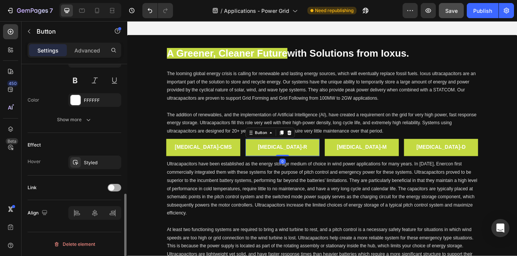
click at [111, 188] on span at bounding box center [111, 188] width 6 height 6
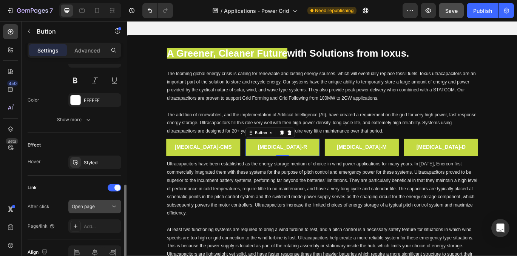
click at [104, 206] on div "Open page" at bounding box center [91, 206] width 39 height 7
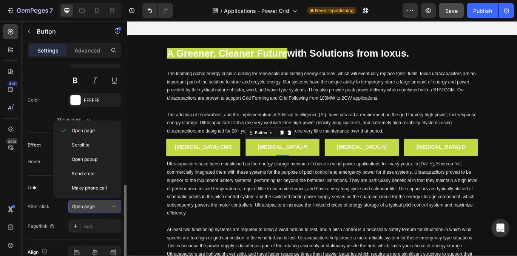
click at [104, 206] on div "Open page" at bounding box center [91, 206] width 39 height 7
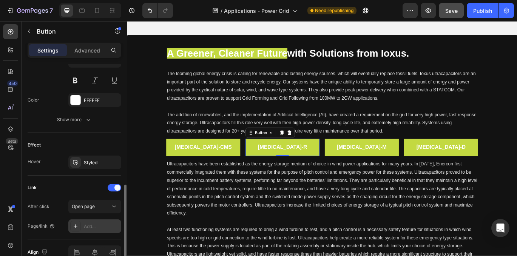
click at [97, 226] on div "Add..." at bounding box center [101, 226] width 35 height 7
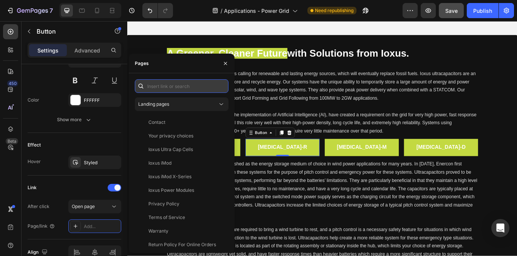
paste input "https://cdn.shopify.com/s/files/1/0896/4692/4148/files/MUSE-R_Data_Sheet_082225…"
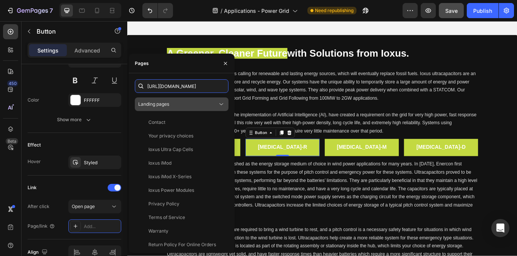
scroll to position [0, 163]
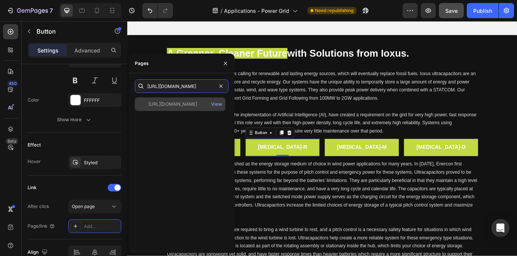
type input "https://cdn.shopify.com/s/files/1/0896/4692/4148/files/MUSE-R_Data_Sheet_082225…"
click at [183, 105] on div "https://cdn.shopify.com/s/files/1/0896/4692/4148/files/MUSE-R_Data_Sheet_082225…" at bounding box center [172, 104] width 49 height 7
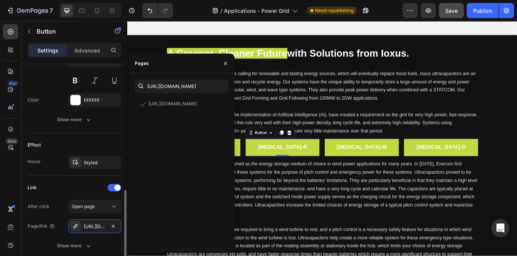
scroll to position [387, 0]
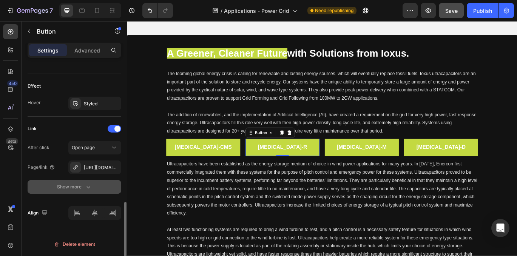
click at [91, 187] on icon "button" at bounding box center [89, 187] width 8 height 8
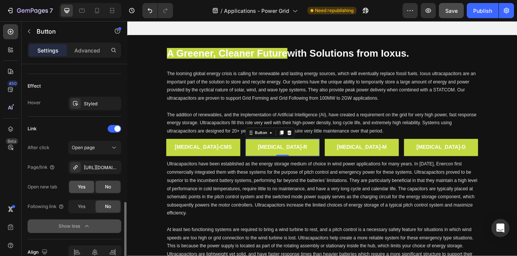
click at [78, 184] on span "Yes" at bounding box center [82, 186] width 8 height 7
click at [88, 207] on div "Yes" at bounding box center [81, 206] width 25 height 12
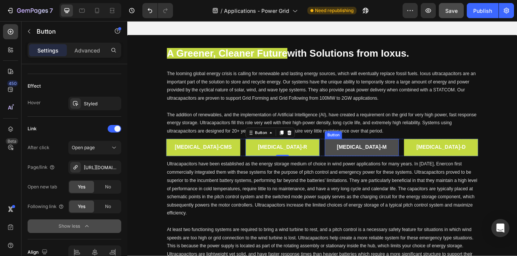
click at [367, 168] on button "[MEDICAL_DATA]-M" at bounding box center [400, 168] width 86 height 20
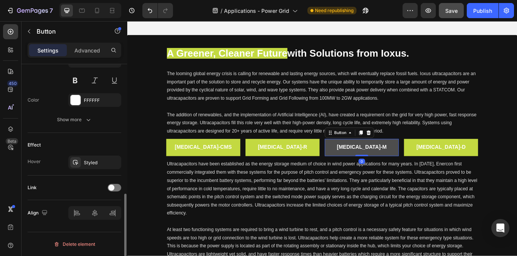
scroll to position [328, 0]
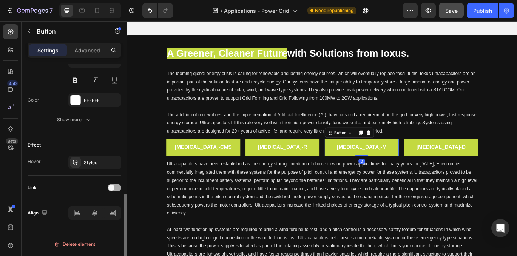
click at [114, 186] on span at bounding box center [111, 188] width 6 height 6
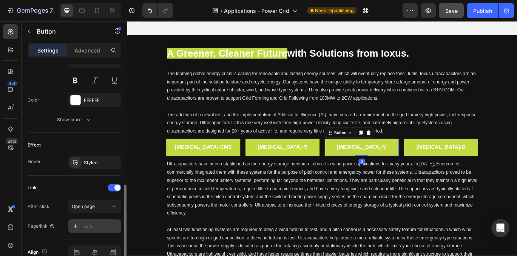
click at [98, 224] on div "Add..." at bounding box center [101, 226] width 35 height 7
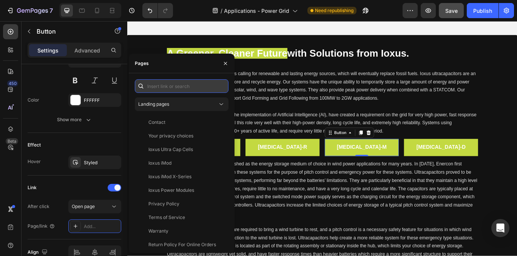
paste input "https://cdn.shopify.com/s/files/1/0896/4692/4148/files/MUSE-M_Data_Sheet_082225…"
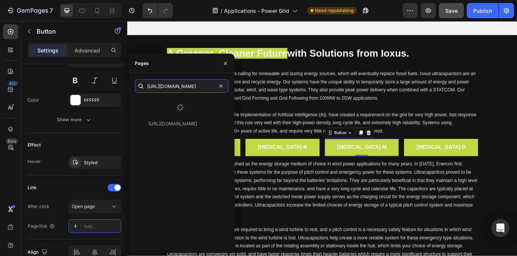
type input "https://cdn.shopify.com/s/files/1/0896/4692/4148/files/MUSE-M_Data_Sheet_082225…"
click at [189, 105] on div "https://cdn.shopify.com/s/files/1/0896/4692/4148/files/MUSE-M_Data_Sheet_082225…" at bounding box center [172, 104] width 49 height 7
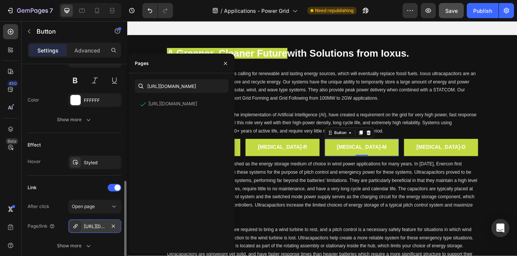
scroll to position [387, 0]
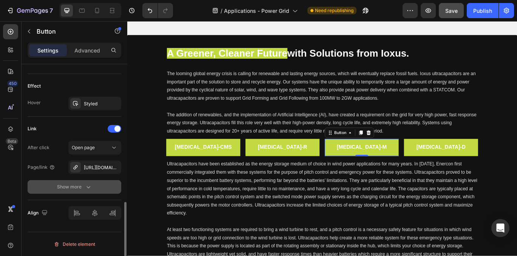
click at [89, 193] on button "Show more" at bounding box center [75, 187] width 94 height 14
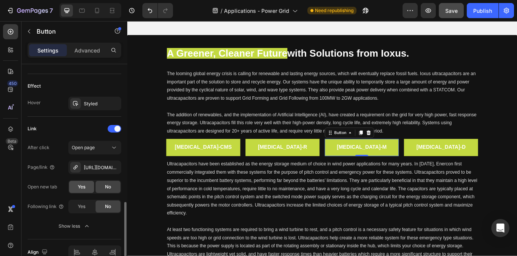
click at [80, 185] on span "Yes" at bounding box center [82, 186] width 8 height 7
click at [85, 206] on span "Yes" at bounding box center [82, 206] width 8 height 7
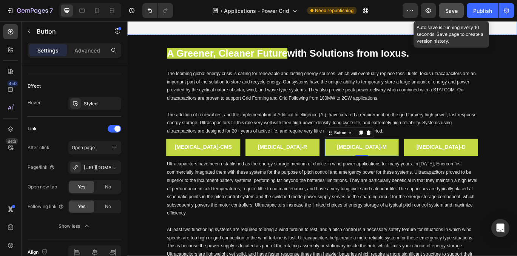
click at [452, 12] on span "Save" at bounding box center [451, 11] width 12 height 6
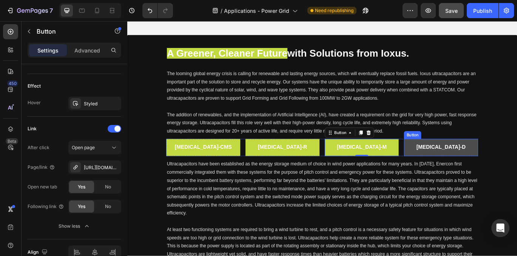
click at [461, 174] on button "[MEDICAL_DATA]-D" at bounding box center [492, 168] width 86 height 20
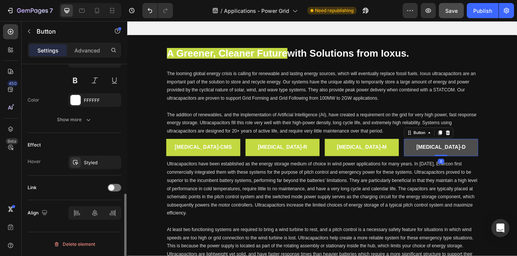
scroll to position [328, 0]
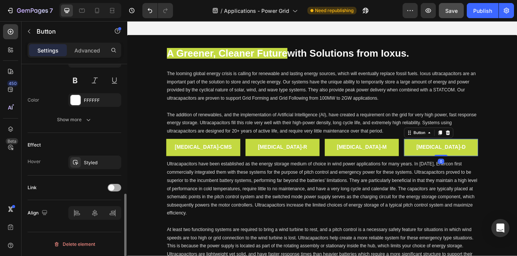
click at [111, 187] on span at bounding box center [111, 188] width 6 height 6
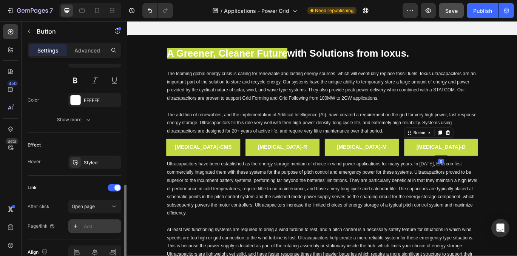
click at [100, 228] on div "Add..." at bounding box center [101, 226] width 35 height 7
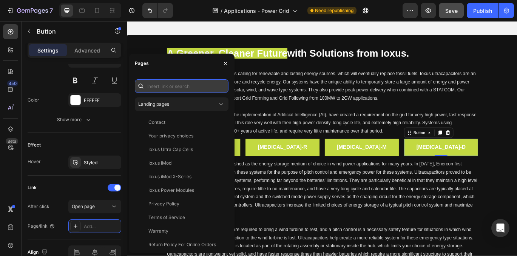
paste input "https://cdn.shopify.com/s/files/1/0896/4692/4148/files/MUSE-D_Data_Sheet_082525…"
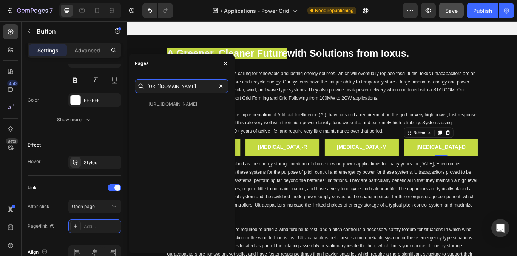
type input "https://cdn.shopify.com/s/files/1/0896/4692/4148/files/MUSE-D_Data_Sheet_082525…"
drag, startPoint x: 176, startPoint y: 84, endPoint x: 193, endPoint y: 111, distance: 31.5
click at [181, 106] on div "https://cdn.shopify.com/s/files/1/0896/4692/4148/files/MUSE-D_Data_Sheet_082525…" at bounding box center [172, 104] width 49 height 7
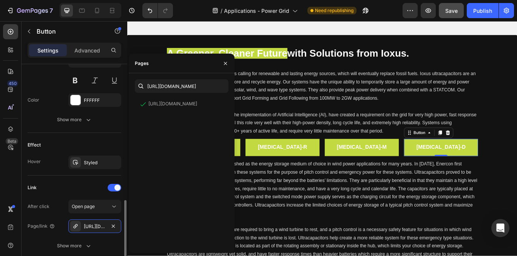
scroll to position [387, 0]
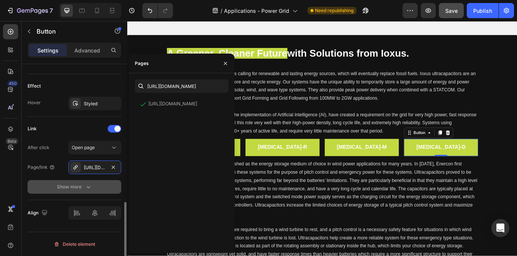
click at [86, 188] on icon "button" at bounding box center [89, 187] width 8 height 8
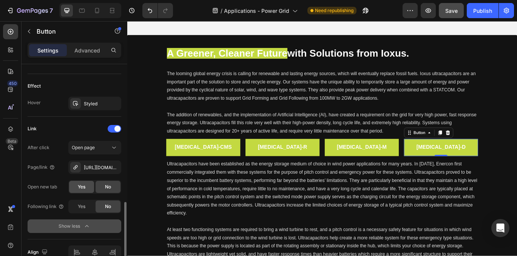
click at [86, 185] on div "Yes" at bounding box center [81, 187] width 25 height 12
click at [88, 207] on div "Yes" at bounding box center [81, 206] width 25 height 12
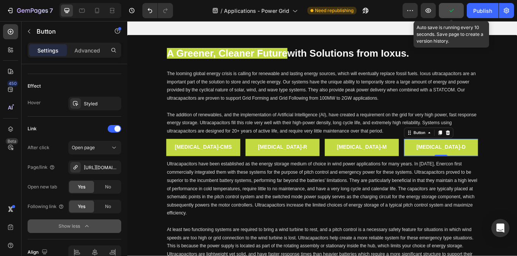
click at [457, 10] on button "button" at bounding box center [451, 10] width 25 height 15
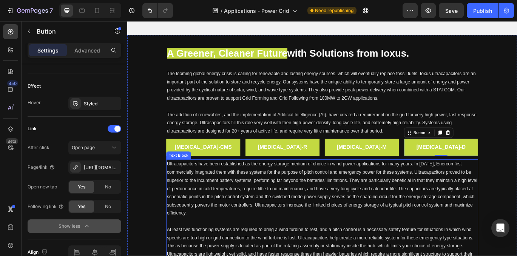
click at [299, 215] on span "Ultracapacitors have been established as the energy storage medium of choice in…" at bounding box center [353, 215] width 361 height 63
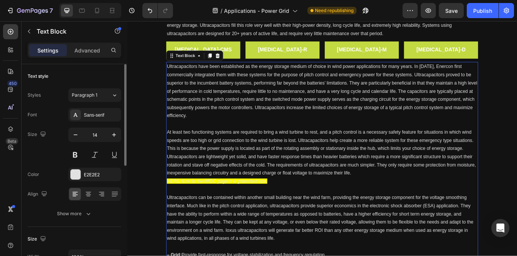
scroll to position [303, 0]
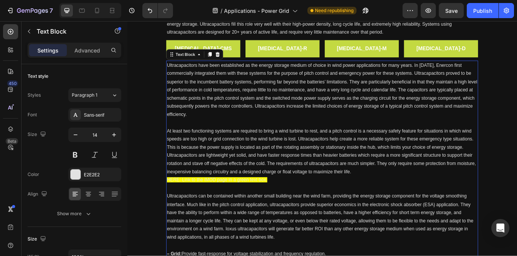
click at [294, 207] on p "HERE: Link to the iMOD page in a green text box." at bounding box center [353, 205] width 361 height 9
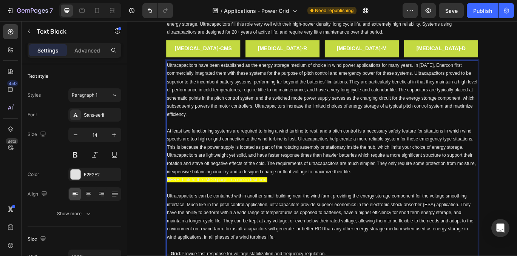
click at [328, 176] on span "At least two functioning systems are required to bring a wind turbine to rest, …" at bounding box center [352, 173] width 359 height 54
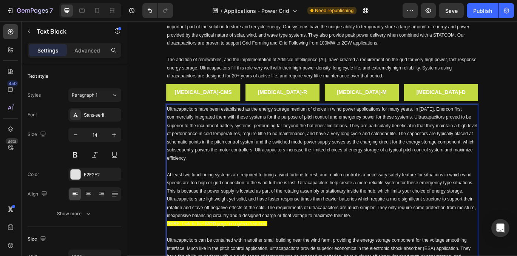
scroll to position [251, 0]
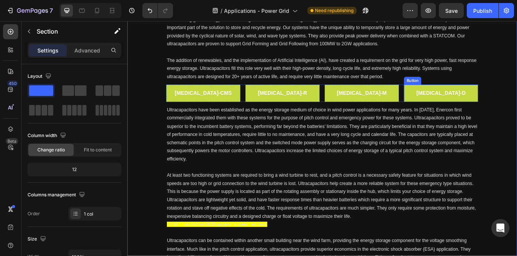
click at [394, 149] on p "Ultracapacitors have been established as the energy storage medium of choice in…" at bounding box center [353, 153] width 361 height 66
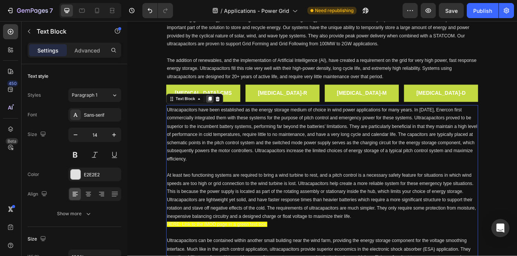
click at [223, 112] on icon at bounding box center [223, 111] width 4 height 5
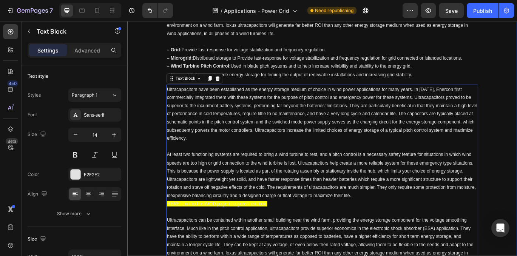
scroll to position [587, 0]
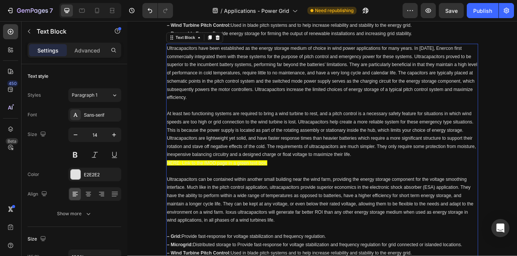
click at [290, 150] on span "At least two functioning systems are required to bring a wind turbine to rest, …" at bounding box center [352, 153] width 359 height 54
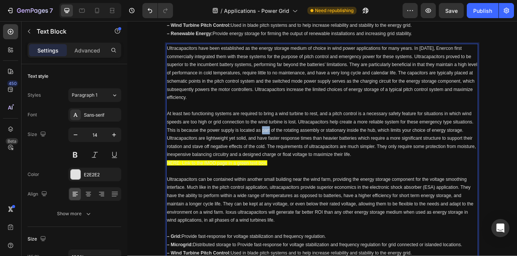
click at [290, 150] on span "At least two functioning systems are required to bring a wind turbine to rest, …" at bounding box center [352, 153] width 359 height 54
click at [300, 177] on span "At least two functioning systems are required to bring a wind turbine to rest, …" at bounding box center [352, 153] width 359 height 54
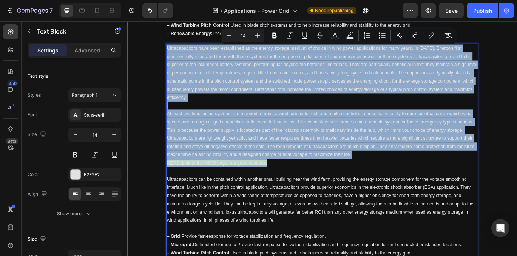
drag, startPoint x: 300, startPoint y: 187, endPoint x: 158, endPoint y: 56, distance: 193.1
click at [158, 56] on div "A Greener, Cleaner Future with Solutions from Ioxus. Heading The looming global…" at bounding box center [353, 167] width 453 height 1059
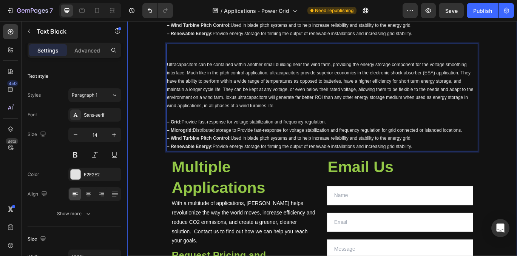
click at [153, 103] on div "A Greener, Cleaner Future with Solutions from Ioxus. Heading The looming global…" at bounding box center [353, 100] width 453 height 925
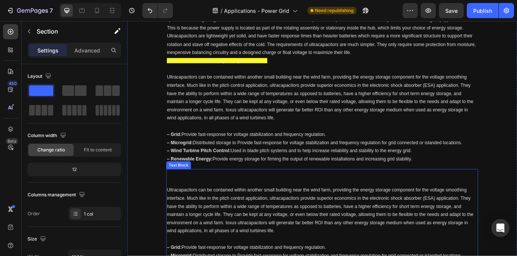
scroll to position [441, 0]
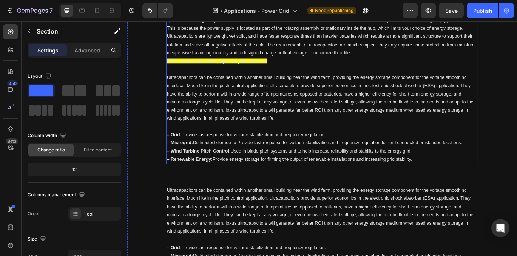
click at [319, 119] on p "Ultracapacitors can be contained within another small building near the wind fa…" at bounding box center [353, 110] width 361 height 57
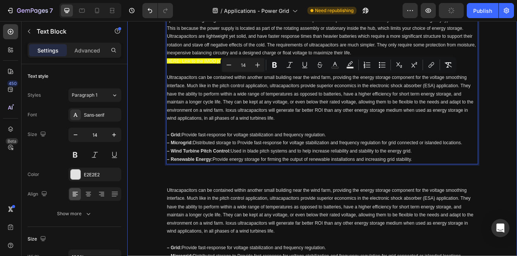
drag, startPoint x: 464, startPoint y: 181, endPoint x: 165, endPoint y: 87, distance: 314.1
click at [165, 87] on div "A Greener, Cleaner Future with Solutions from Ioxus. Heading The looming global…" at bounding box center [353, 246] width 453 height 925
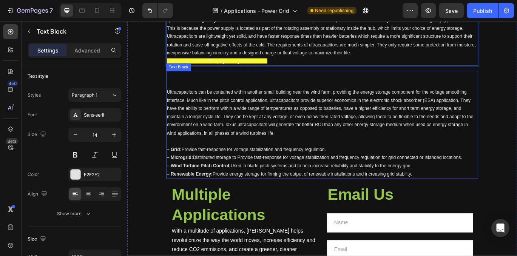
click at [195, 95] on p "Rich Text Editor. Editing area: main" at bounding box center [353, 93] width 361 height 9
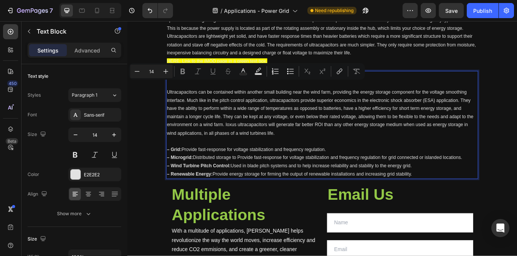
click at [179, 106] on span "Ultracapacitors can be contained within another small building near the wind fa…" at bounding box center [351, 128] width 356 height 54
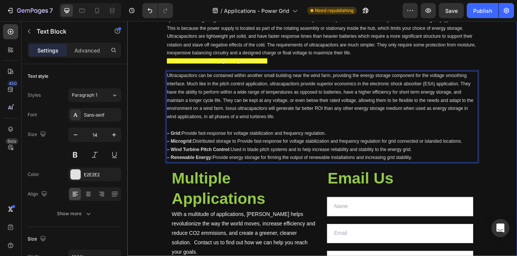
click at [163, 106] on div "A Greener, Cleaner Future with Solutions from Ioxus. Heading The looming global…" at bounding box center [353, 180] width 453 height 792
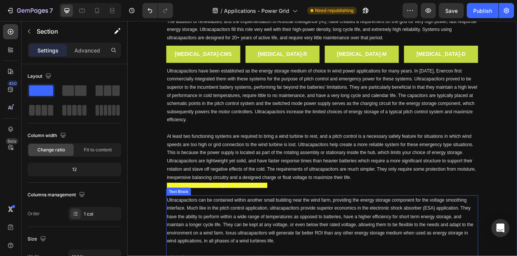
scroll to position [297, 0]
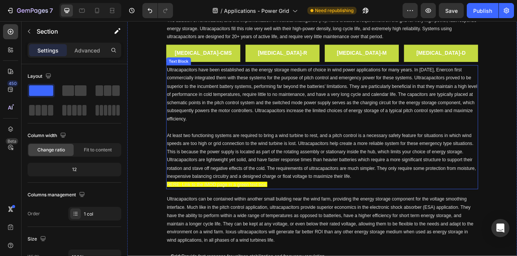
click at [298, 212] on p "HERE: Link to the iMOD page in a green text box." at bounding box center [353, 210] width 361 height 9
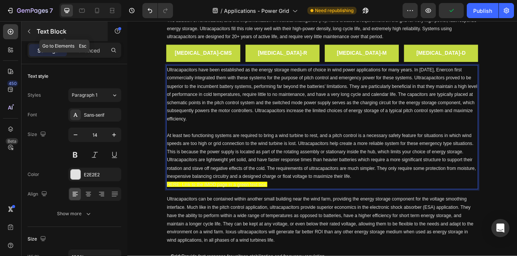
click at [26, 31] on icon "button" at bounding box center [29, 31] width 6 height 6
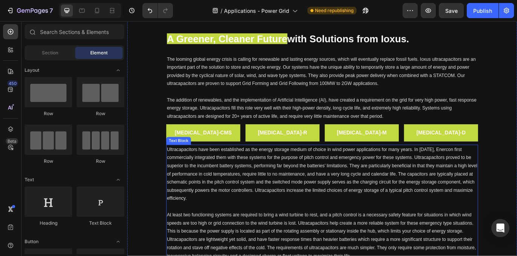
scroll to position [199, 0]
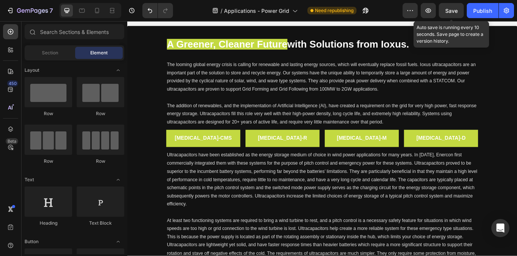
click at [451, 14] on div "Save" at bounding box center [451, 11] width 12 height 8
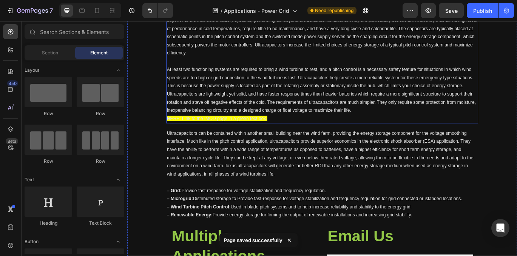
scroll to position [377, 0]
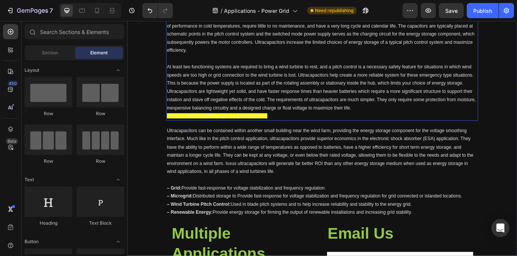
click at [300, 131] on p "HERE: Link to the iMOD page in a green text box." at bounding box center [353, 131] width 361 height 9
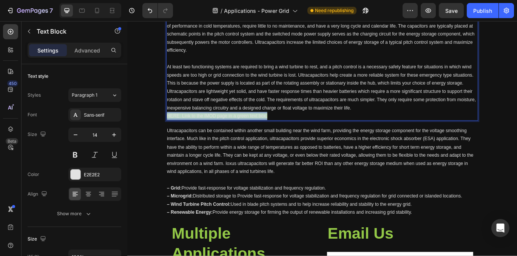
click at [300, 131] on p "HERE: Link to the iMOD page in a green text box." at bounding box center [353, 131] width 361 height 9
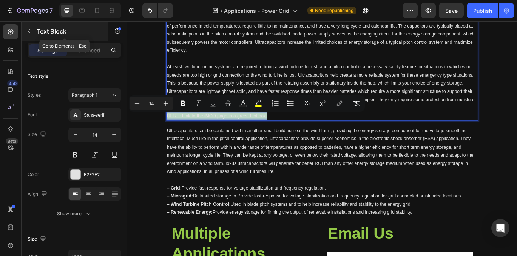
click at [28, 32] on icon "button" at bounding box center [29, 31] width 6 height 6
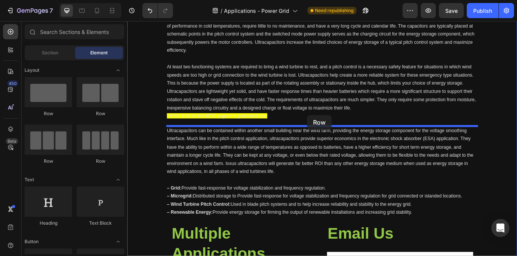
drag, startPoint x: 222, startPoint y: 122, endPoint x: 336, endPoint y: 130, distance: 114.7
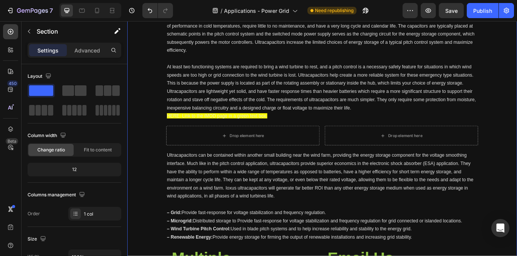
click at [306, 133] on p "HERE: Link to the iMOD page in a green text box." at bounding box center [353, 131] width 361 height 9
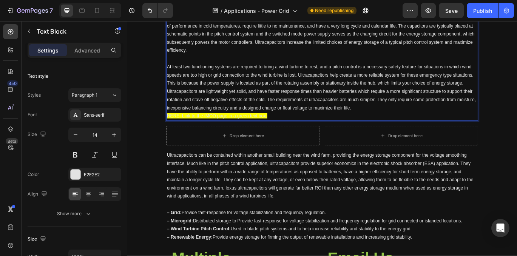
click at [306, 133] on p "HERE: Link to the iMOD page in a green text box." at bounding box center [353, 131] width 361 height 9
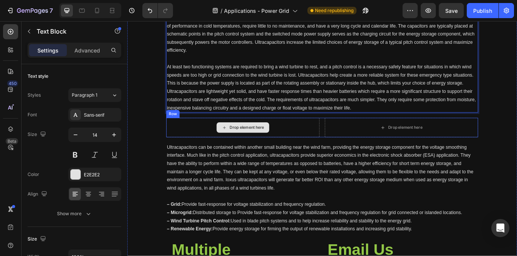
click at [339, 147] on div "Drop element here" at bounding box center [262, 145] width 178 height 23
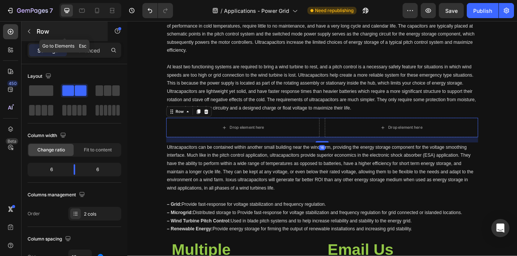
click at [30, 32] on icon "button" at bounding box center [29, 31] width 6 height 6
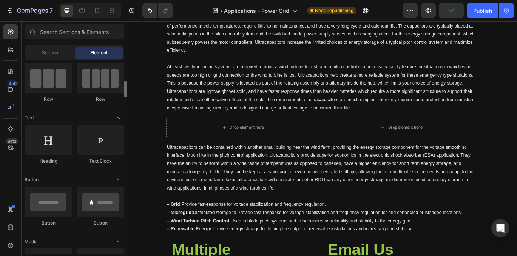
scroll to position [83, 0]
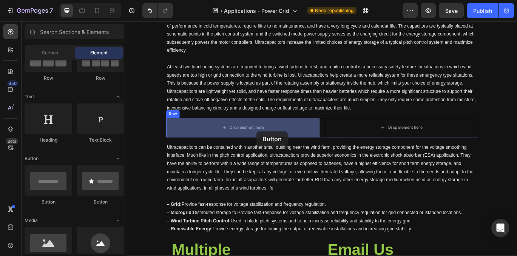
drag, startPoint x: 183, startPoint y: 200, endPoint x: 277, endPoint y: 149, distance: 105.9
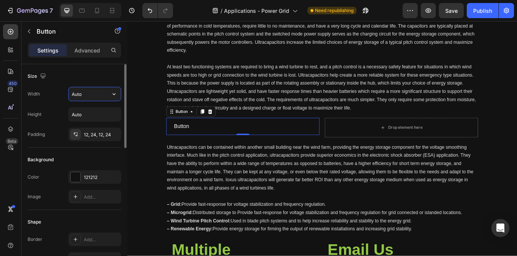
click at [98, 95] on input "Auto" at bounding box center [95, 94] width 52 height 14
click at [112, 96] on icon "button" at bounding box center [114, 94] width 8 height 8
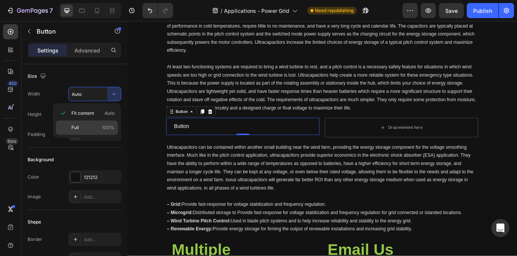
click at [89, 129] on p "Full 100%" at bounding box center [92, 127] width 43 height 7
type input "100%"
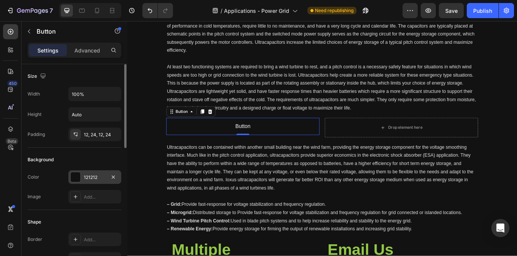
click at [74, 176] on div at bounding box center [76, 177] width 10 height 10
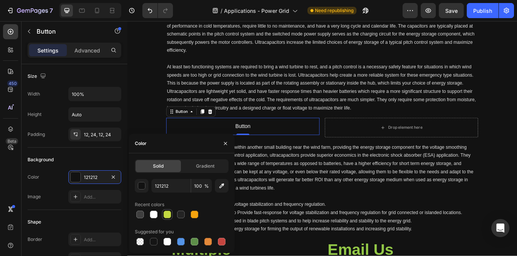
click at [166, 215] on div at bounding box center [167, 215] width 8 height 8
type input "C3D941"
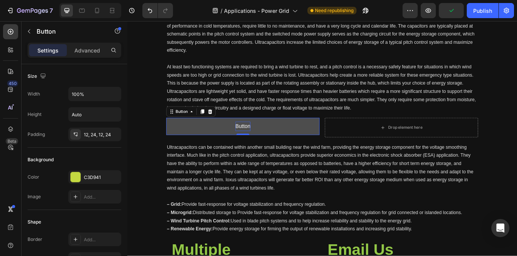
click at [262, 141] on p "Button" at bounding box center [261, 143] width 17 height 11
click at [173, 134] on button "Learn" at bounding box center [262, 144] width 178 height 20
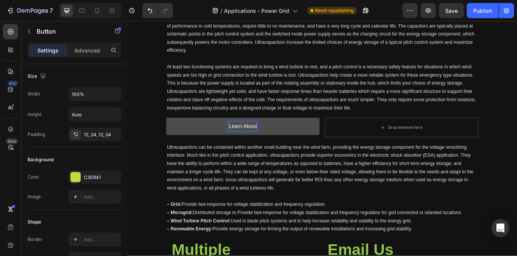
click at [173, 134] on button "Learn About" at bounding box center [262, 144] width 178 height 20
click at [173, 134] on button "Learn About iMod" at bounding box center [262, 144] width 178 height 20
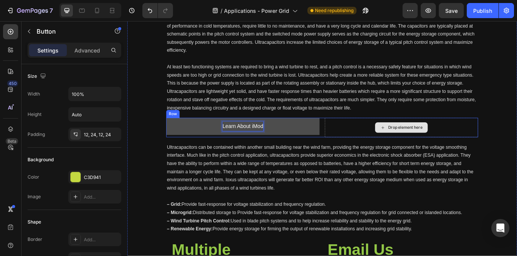
click at [372, 142] on div "Drop element here" at bounding box center [446, 145] width 178 height 23
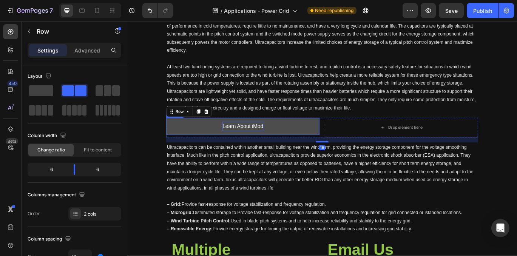
click at [278, 143] on p "Learn About iMod" at bounding box center [261, 143] width 47 height 11
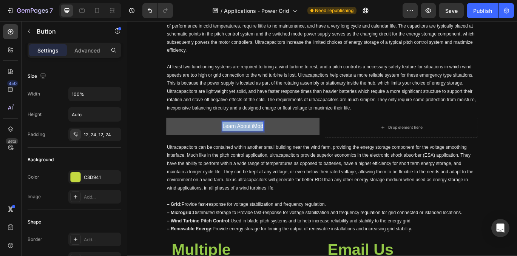
click at [278, 143] on p "Learn About iMod" at bounding box center [261, 143] width 47 height 11
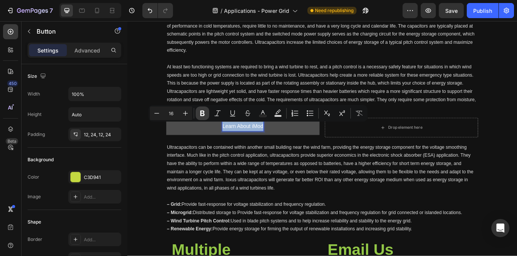
click at [203, 113] on icon "Editor contextual toolbar" at bounding box center [202, 114] width 5 height 6
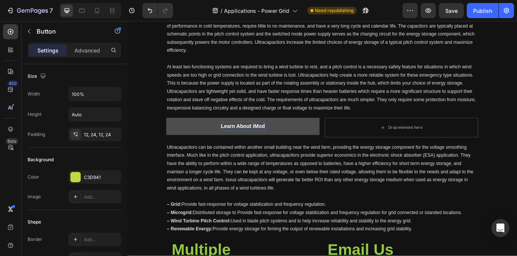
click at [225, 150] on button "Learn About iMod" at bounding box center [262, 144] width 178 height 20
click at [193, 148] on button "Learn About iMod" at bounding box center [262, 144] width 178 height 20
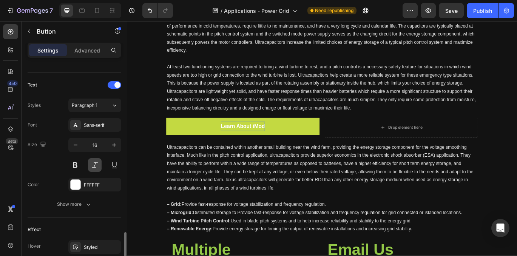
scroll to position [328, 0]
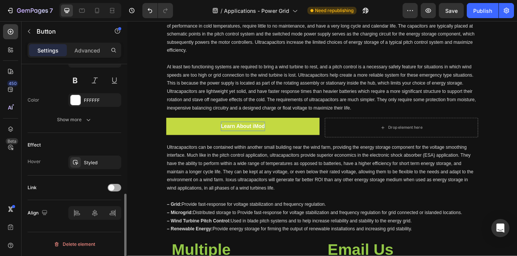
click at [116, 189] on div at bounding box center [115, 188] width 14 height 8
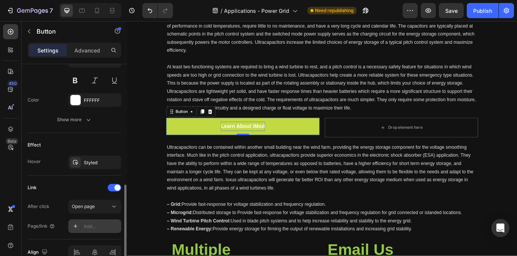
click at [105, 225] on div "Add..." at bounding box center [101, 226] width 35 height 7
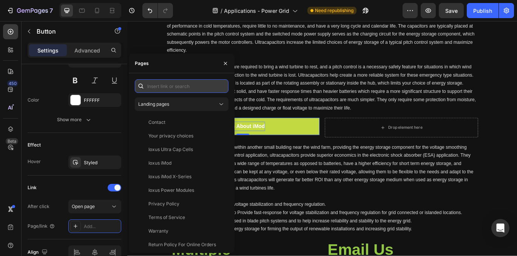
click at [174, 88] on input "text" at bounding box center [182, 86] width 94 height 14
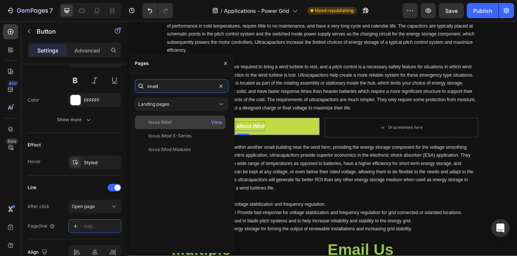
type input "imod"
click at [177, 122] on div "Ioxus iMod" at bounding box center [180, 122] width 85 height 7
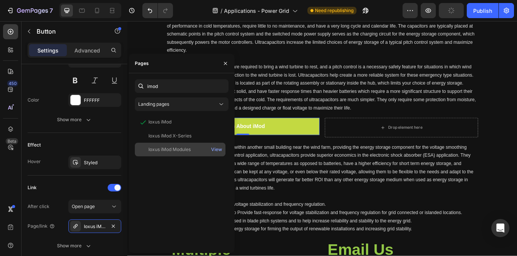
click at [183, 146] on div "Ioxus iMod Modules" at bounding box center [169, 149] width 42 height 7
click at [222, 148] on button "View" at bounding box center [217, 149] width 12 height 11
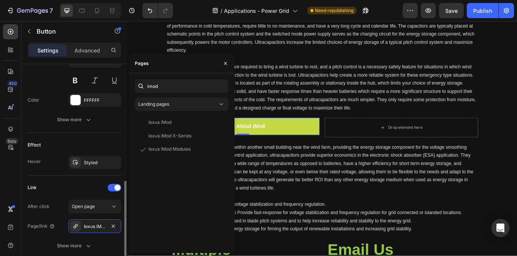
click at [55, 192] on div "Link" at bounding box center [75, 188] width 94 height 12
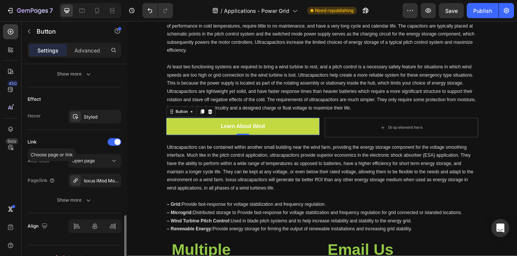
scroll to position [387, 0]
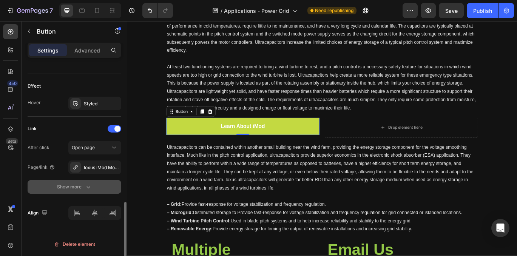
click at [73, 188] on div "Show more" at bounding box center [74, 187] width 35 height 8
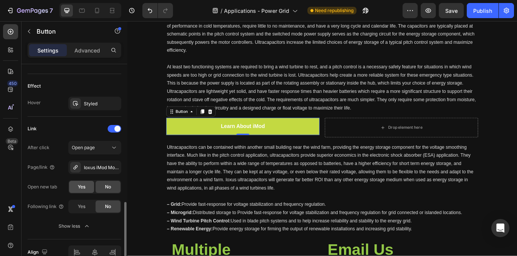
click at [84, 186] on span "Yes" at bounding box center [82, 186] width 8 height 7
click at [87, 210] on div "Yes" at bounding box center [81, 206] width 25 height 12
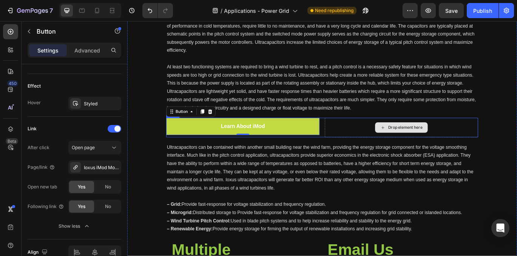
click at [403, 143] on div "Drop element here" at bounding box center [446, 145] width 178 height 23
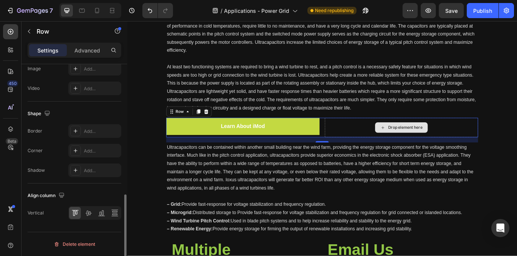
scroll to position [0, 0]
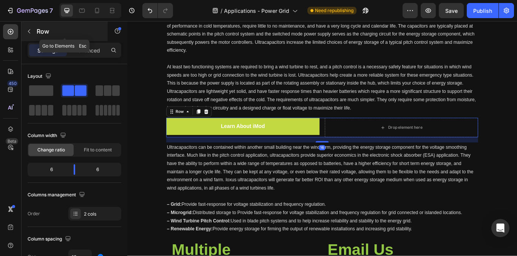
click at [28, 34] on icon "button" at bounding box center [29, 31] width 6 height 6
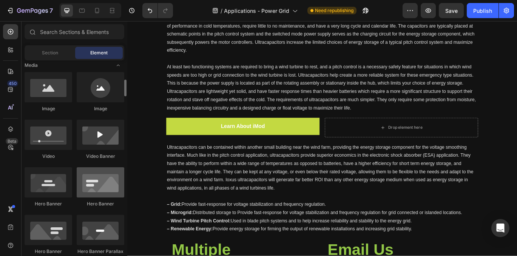
scroll to position [237, 0]
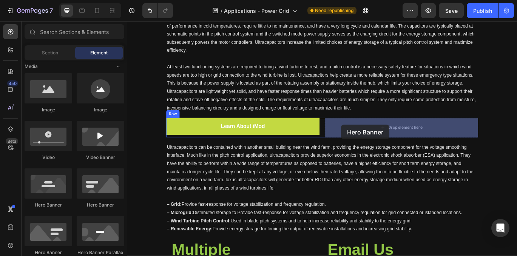
drag, startPoint x: 233, startPoint y: 201, endPoint x: 376, endPoint y: 142, distance: 154.5
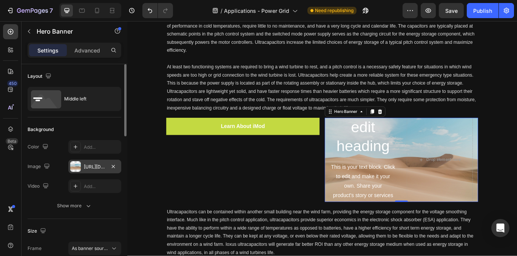
click at [92, 167] on div "https://cdn.shopify.com/s/files/1/2005/9307/files/background_settings.jpg" at bounding box center [95, 166] width 22 height 7
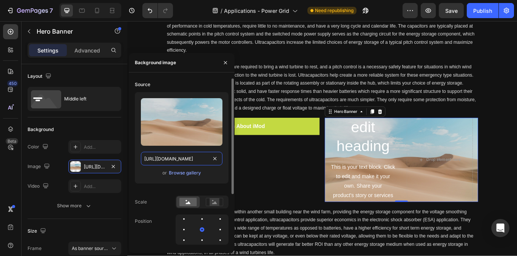
click at [180, 160] on input "https://cdn.shopify.com/s/files/1/2005/9307/files/background_settings.jpg" at bounding box center [182, 159] width 82 height 14
paste input "ioxus.com/cdn/shop/files/gempages_548193352298792028-8462d5c5-397e-44f8-b67a-44…"
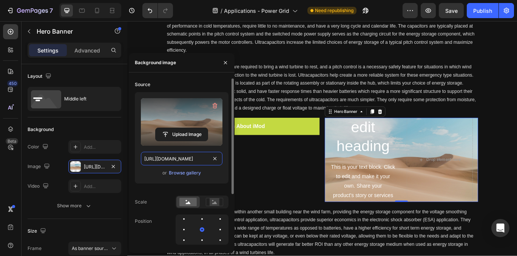
type input "https://ioxus.com/cdn/shop/files/gempages_548193352298792028-8462d5c5-397e-44f8…"
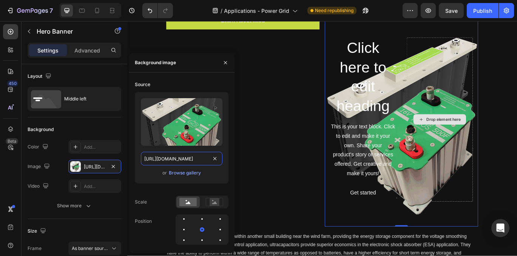
scroll to position [501, 0]
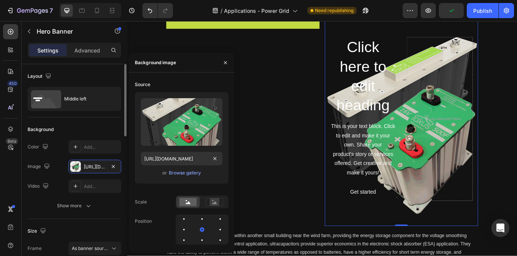
click at [107, 123] on div "Background" at bounding box center [75, 129] width 94 height 12
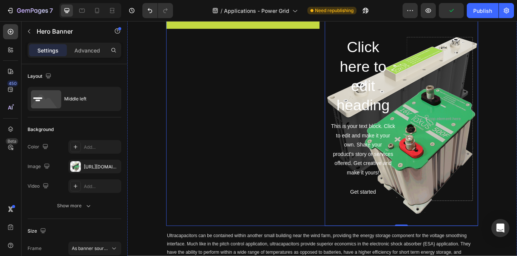
click at [314, 102] on div "Learn About iMod Button" at bounding box center [262, 134] width 178 height 249
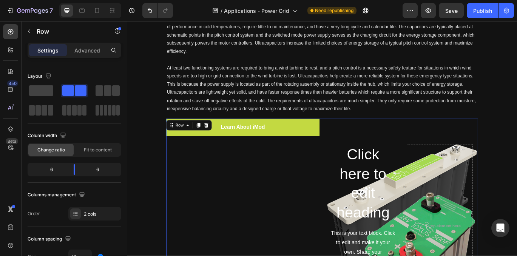
scroll to position [375, 0]
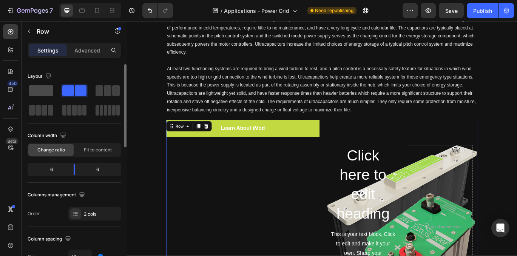
click at [40, 93] on span at bounding box center [41, 90] width 24 height 11
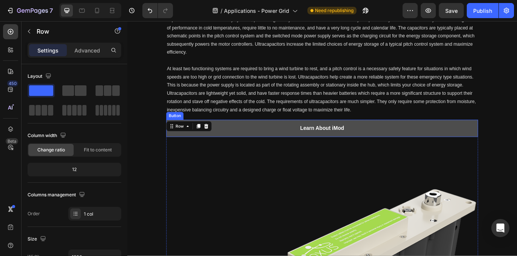
click at [310, 147] on link "Learn About iMod" at bounding box center [354, 146] width 362 height 20
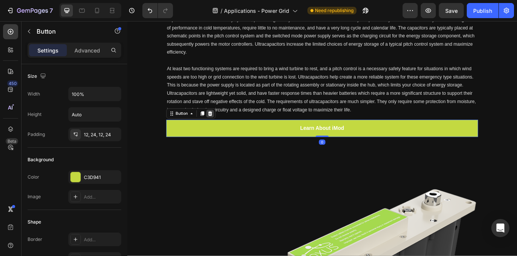
click at [223, 129] on icon at bounding box center [223, 129] width 6 height 6
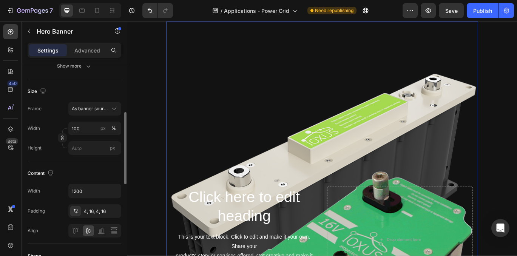
scroll to position [138, 0]
click at [92, 132] on input "100" at bounding box center [94, 130] width 53 height 14
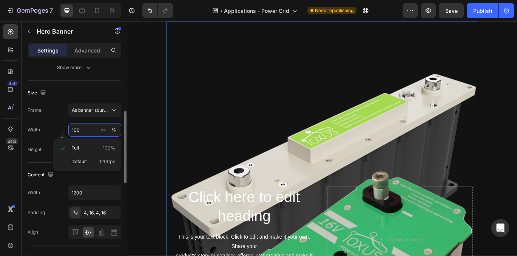
click at [92, 132] on input "100" at bounding box center [94, 130] width 53 height 14
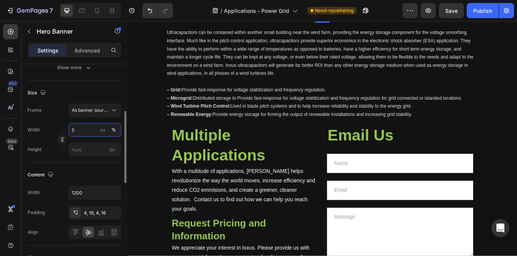
type input "50"
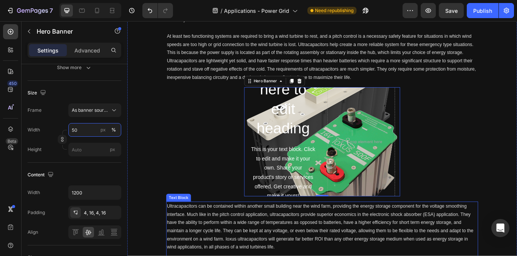
scroll to position [410, 0]
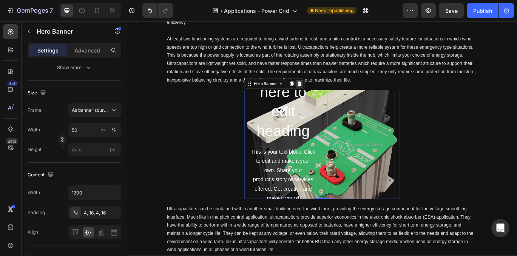
click at [325, 96] on icon at bounding box center [327, 93] width 5 height 5
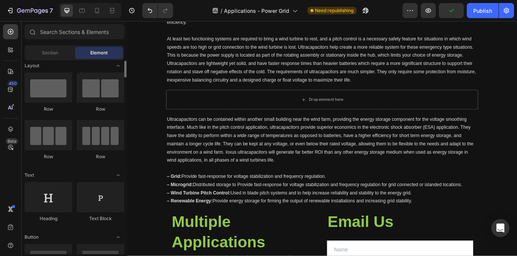
scroll to position [0, 0]
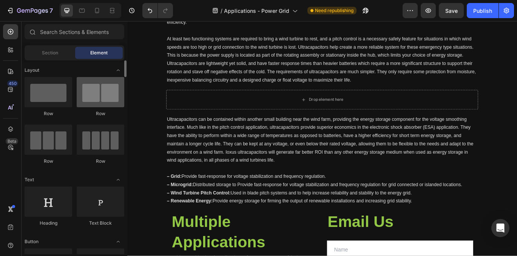
click at [102, 103] on div at bounding box center [101, 92] width 48 height 30
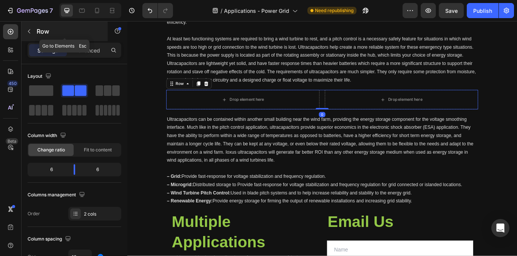
click at [29, 31] on icon "button" at bounding box center [29, 31] width 6 height 6
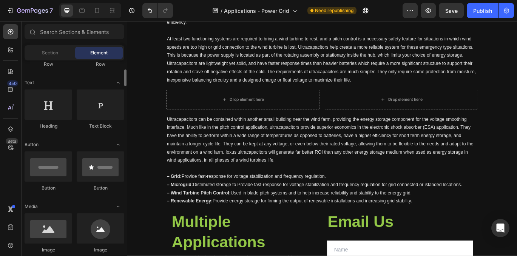
scroll to position [98, 0]
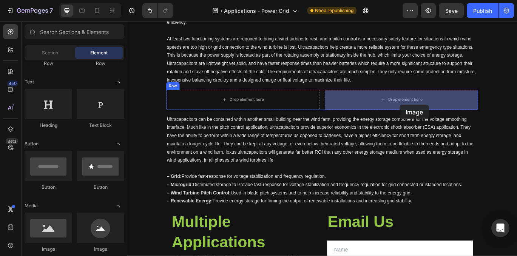
drag, startPoint x: 186, startPoint y: 247, endPoint x: 444, endPoint y: 118, distance: 288.0
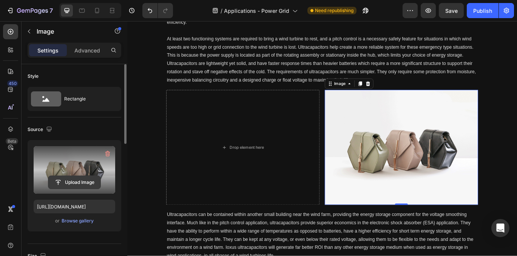
click at [80, 181] on input "file" at bounding box center [74, 182] width 52 height 13
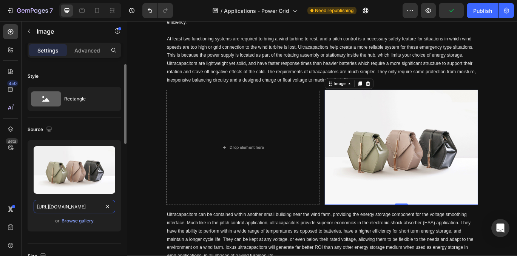
click at [60, 207] on input "https://cdn.shopify.com/s/files/1/2005/9307/files/image_demo.jpg" at bounding box center [75, 207] width 82 height 14
paste input "ioxus.com/cdn/shop/files/gempages_548193352298792028-8462d5c5-397e-44f8-b67a-44…"
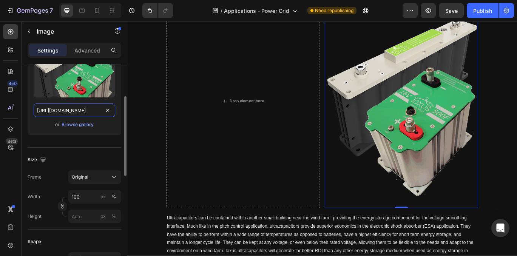
scroll to position [98, 0]
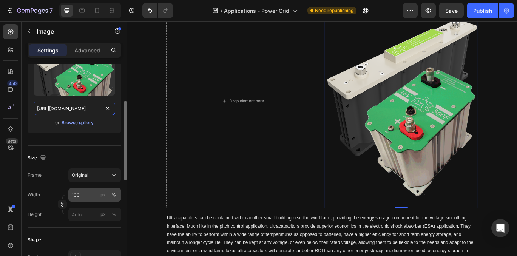
type input "https://ioxus.com/cdn/shop/files/gempages_548193352298792028-8462d5c5-397e-44f8…"
click at [90, 193] on input "100" at bounding box center [94, 195] width 53 height 14
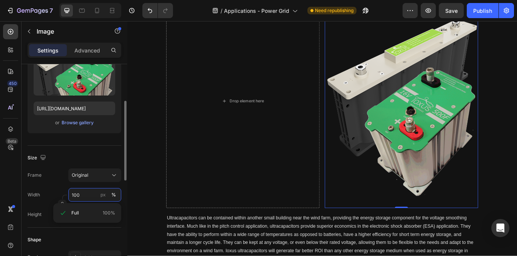
click at [90, 193] on input "100" at bounding box center [94, 195] width 53 height 14
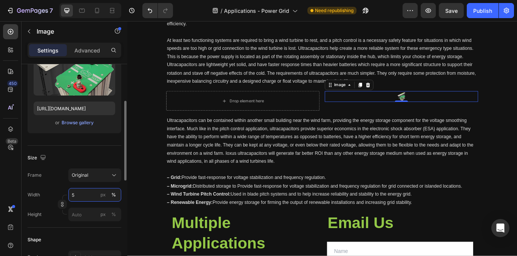
type input "50"
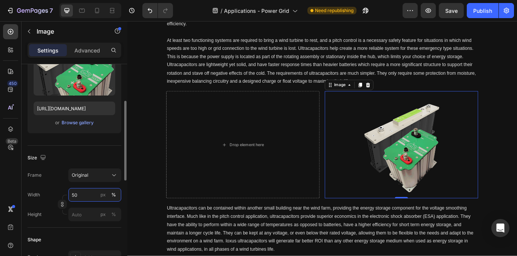
scroll to position [459, 0]
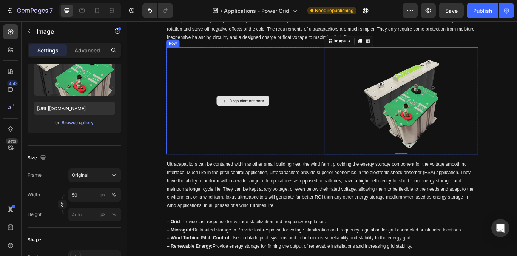
click at [248, 141] on div "Drop element here" at bounding box center [262, 114] width 178 height 125
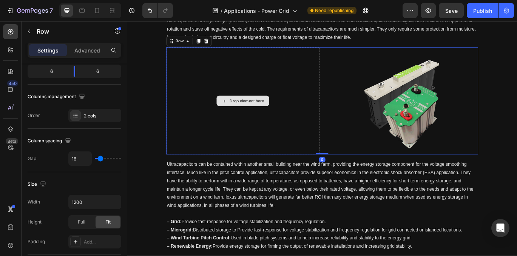
scroll to position [0, 0]
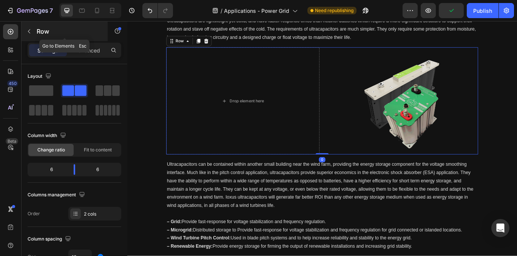
click at [29, 34] on icon "button" at bounding box center [29, 31] width 6 height 6
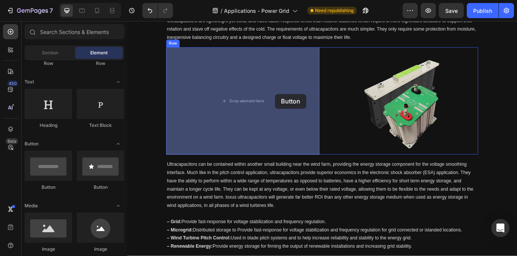
drag, startPoint x: 181, startPoint y: 190, endPoint x: 299, endPoint y: 106, distance: 144.6
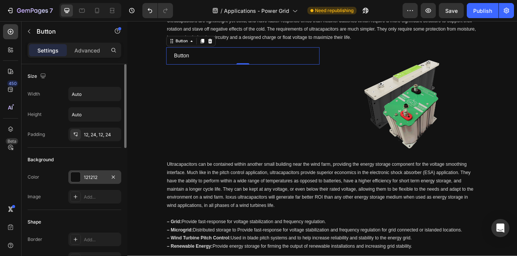
click at [78, 179] on div at bounding box center [76, 177] width 10 height 10
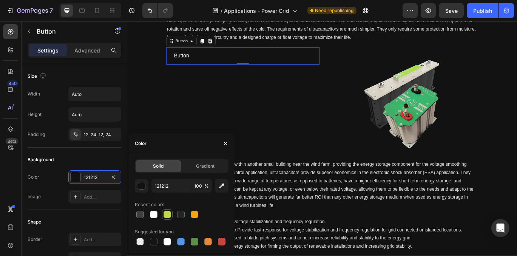
click at [168, 217] on div at bounding box center [167, 215] width 8 height 8
type input "C3D941"
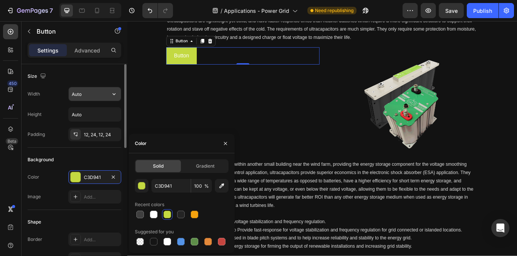
click at [88, 91] on input "Auto" at bounding box center [95, 94] width 52 height 14
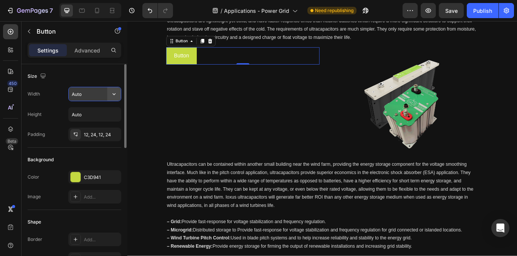
click at [116, 92] on icon "button" at bounding box center [114, 94] width 8 height 8
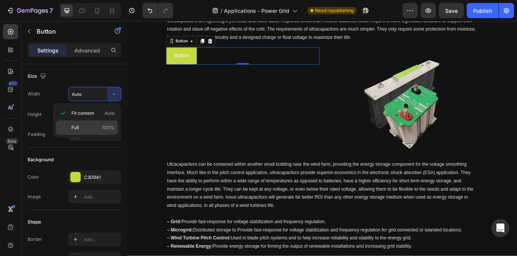
click at [102, 126] on p "Full 100%" at bounding box center [92, 127] width 43 height 7
type input "100%"
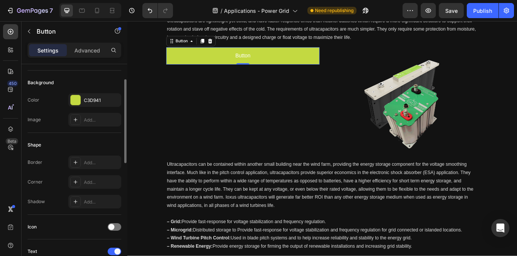
scroll to position [77, 0]
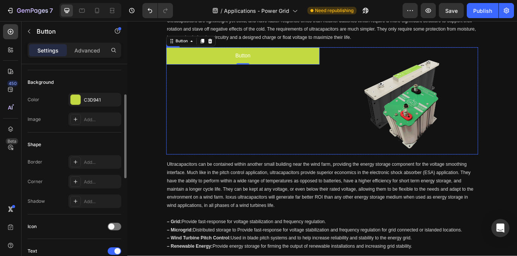
click at [284, 105] on div "Button Button 0" at bounding box center [262, 114] width 178 height 125
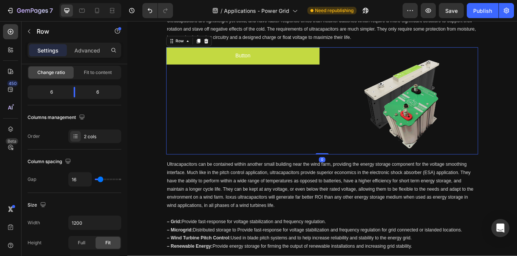
scroll to position [0, 0]
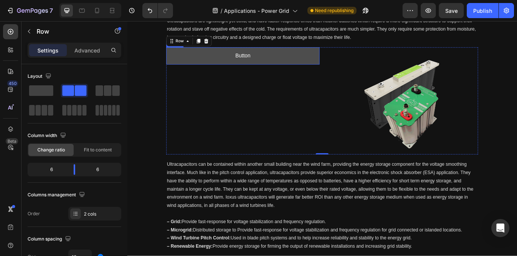
click at [311, 68] on button "Button" at bounding box center [262, 62] width 178 height 20
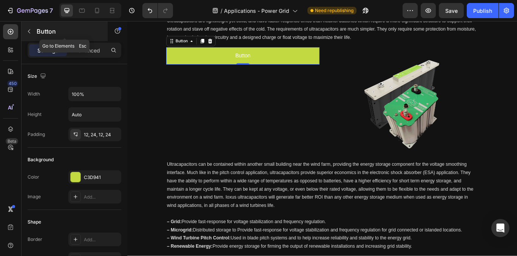
click at [25, 32] on button "button" at bounding box center [29, 31] width 12 height 12
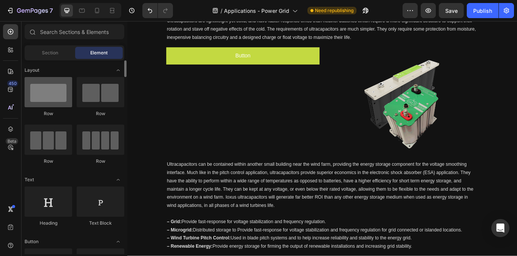
click at [51, 96] on div at bounding box center [49, 92] width 48 height 30
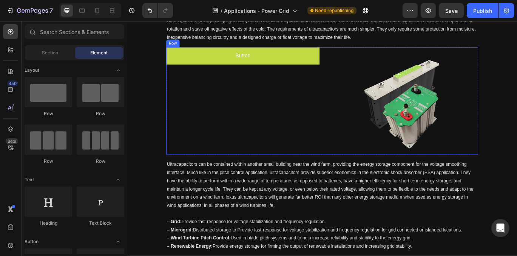
click at [243, 88] on div "Button Button" at bounding box center [262, 114] width 178 height 125
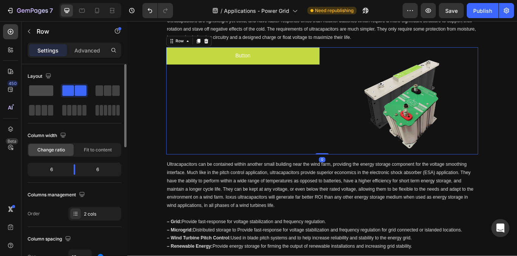
click at [49, 91] on span at bounding box center [41, 90] width 24 height 11
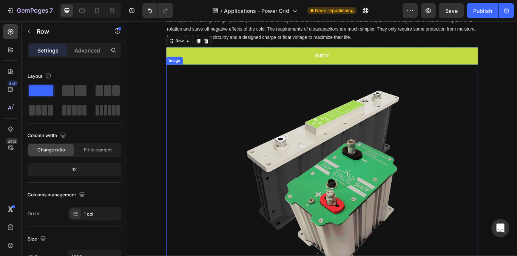
click at [376, 135] on img at bounding box center [353, 198] width 181 height 253
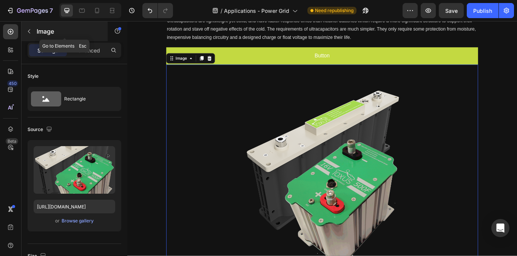
click at [30, 32] on icon "button" at bounding box center [29, 31] width 6 height 6
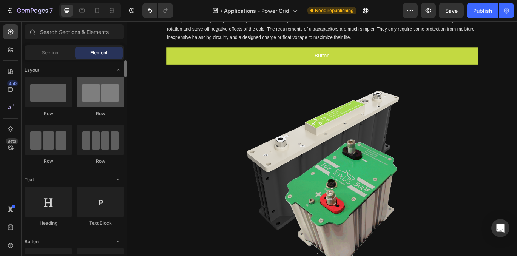
click at [100, 94] on div at bounding box center [101, 92] width 48 height 30
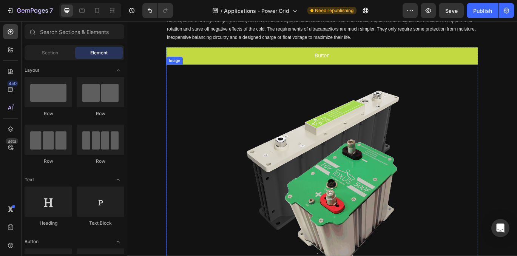
click at [234, 128] on div at bounding box center [354, 198] width 362 height 253
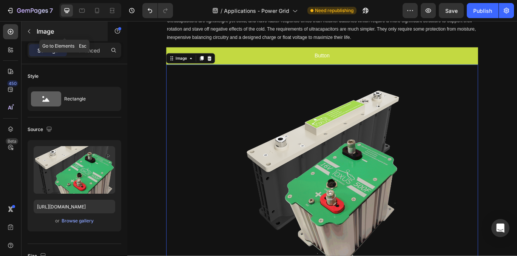
click at [27, 31] on icon "button" at bounding box center [29, 31] width 6 height 6
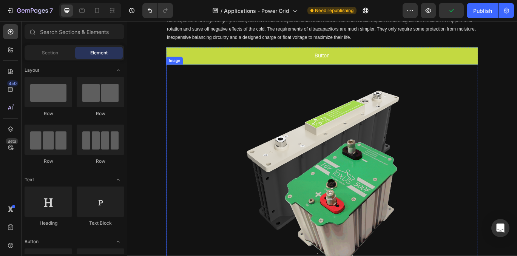
click at [176, 88] on div at bounding box center [354, 198] width 362 height 253
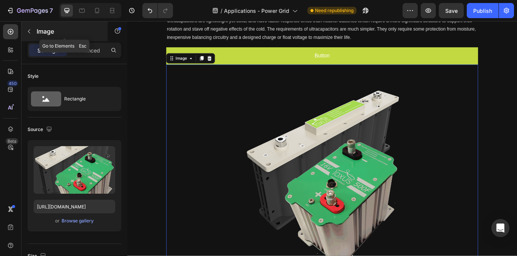
click at [30, 31] on icon "button" at bounding box center [29, 31] width 6 height 6
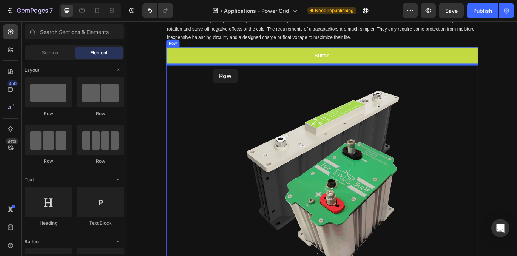
drag, startPoint x: 226, startPoint y: 113, endPoint x: 226, endPoint y: 76, distance: 36.6
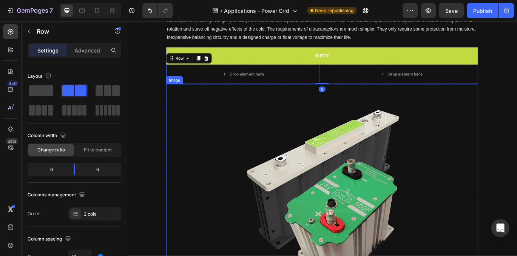
click at [346, 186] on img at bounding box center [353, 220] width 181 height 253
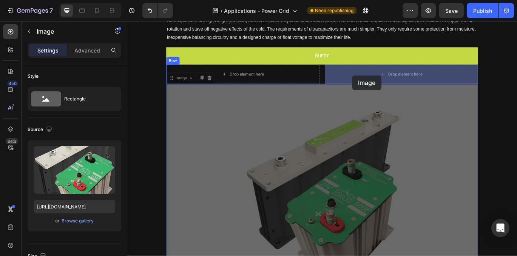
drag, startPoint x: 178, startPoint y: 89, endPoint x: 388, endPoint y: 84, distance: 210.3
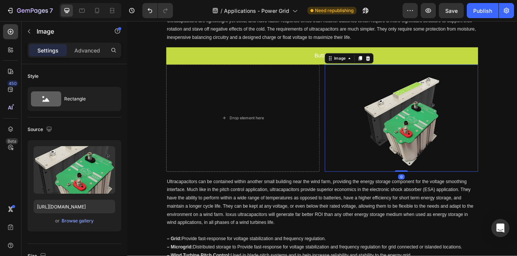
click at [478, 161] on img at bounding box center [445, 134] width 89 height 125
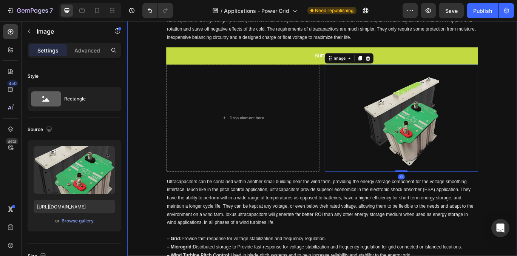
click at [516, 112] on div "A Greener, Cleaner Future with Solutions from Ioxus. Heading The looming global…" at bounding box center [353, 232] width 453 height 933
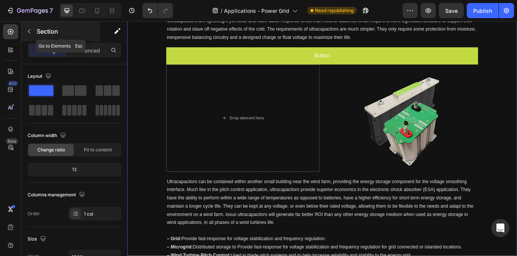
click at [31, 33] on icon "button" at bounding box center [29, 31] width 6 height 6
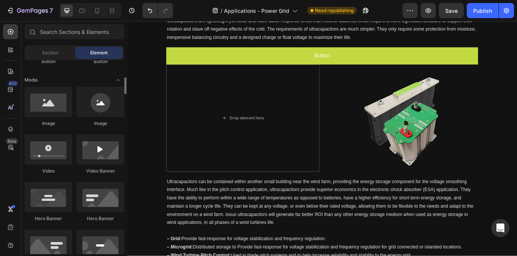
scroll to position [225, 0]
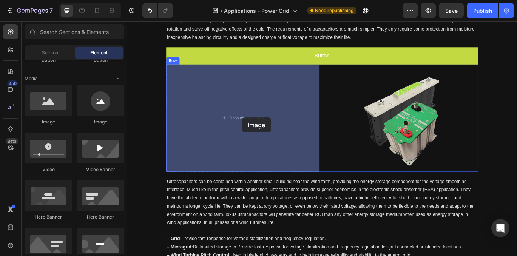
drag, startPoint x: 175, startPoint y: 132, endPoint x: 260, endPoint y: 133, distance: 85.7
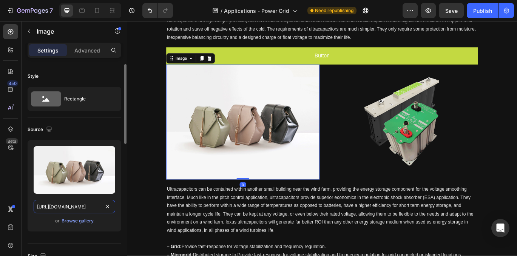
click at [76, 207] on input "https://cdn.shopify.com/s/files/1/2005/9307/files/image_demo.jpg" at bounding box center [75, 207] width 82 height 14
paste input "ioxus.com/cdn/shop/files/gempages_548193352298792028-74e40396-f089-4e6a-8fc6-42…"
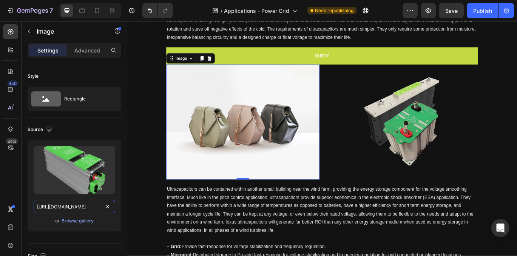
scroll to position [0, 250]
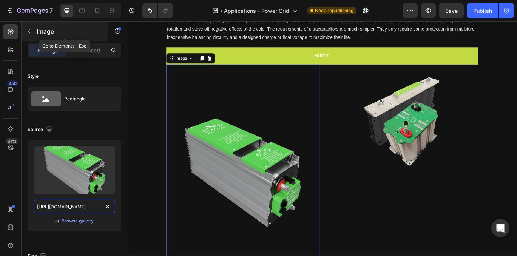
type input "https://ioxus.com/cdn/shop/files/gempages_548193352298792028-74e40396-f089-4e6a…"
click at [29, 29] on icon "button" at bounding box center [29, 31] width 6 height 6
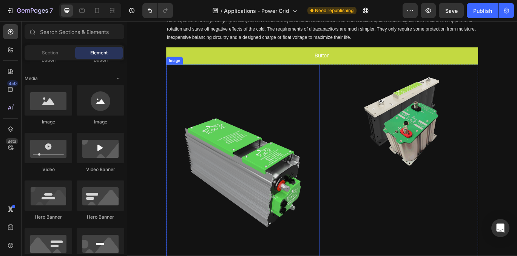
click at [236, 159] on img at bounding box center [262, 196] width 178 height 249
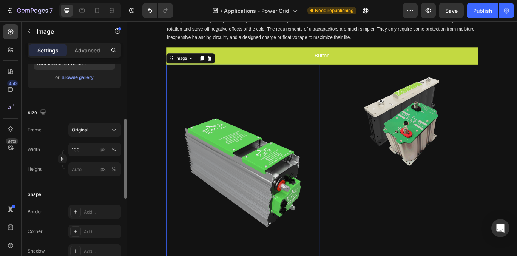
scroll to position [144, 0]
click at [85, 154] on input "100" at bounding box center [94, 149] width 53 height 14
type input "50"
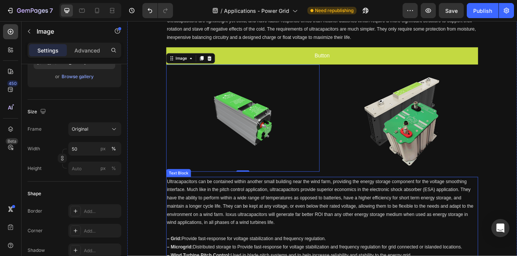
click at [402, 220] on p "Ultracapacitors can be contained within another small building near the wind fa…" at bounding box center [353, 231] width 361 height 57
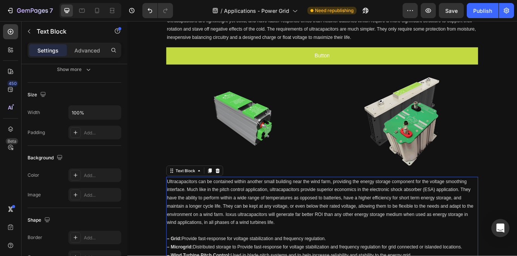
scroll to position [0, 0]
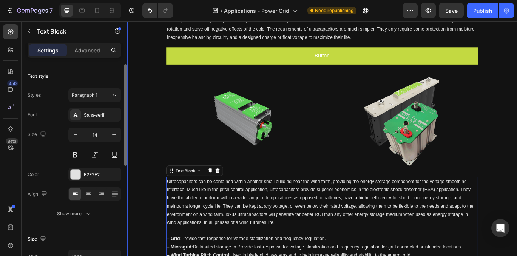
click at [516, 153] on div "A Greener, Cleaner Future with Solutions from Ioxus. Heading The looming global…" at bounding box center [353, 232] width 453 height 933
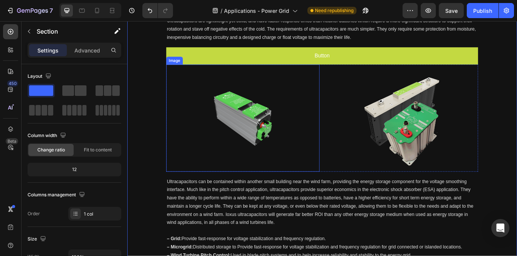
click at [350, 151] on div at bounding box center [262, 134] width 178 height 125
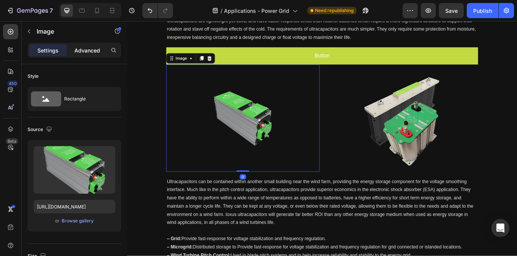
click at [82, 50] on p "Advanced" at bounding box center [87, 50] width 26 height 8
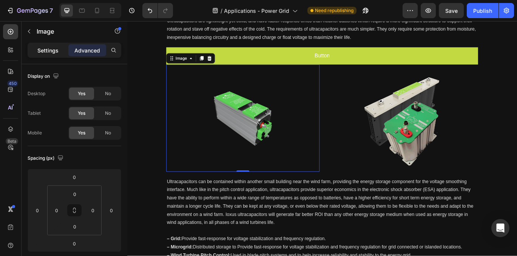
click at [46, 50] on p "Settings" at bounding box center [47, 50] width 21 height 8
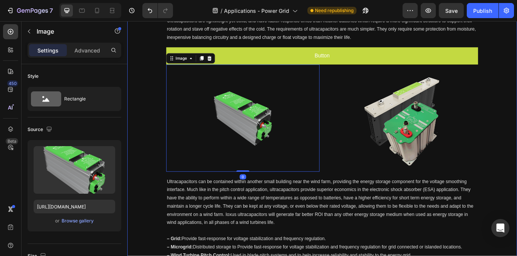
click at [516, 174] on div "A Greener, Cleaner Future with Solutions from Ioxus. Heading The looming global…" at bounding box center [353, 232] width 453 height 933
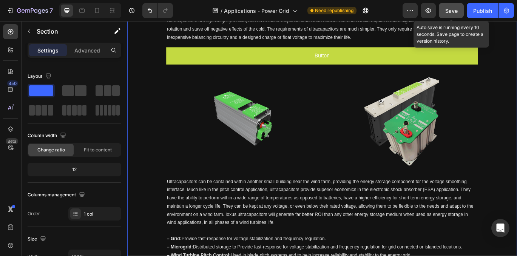
click at [451, 12] on span "Save" at bounding box center [451, 11] width 12 height 6
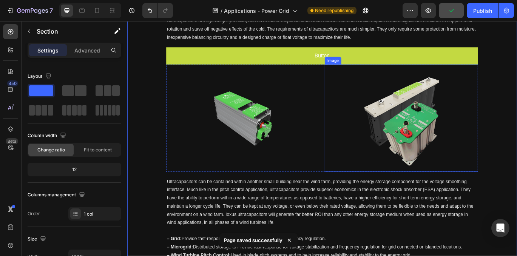
click at [426, 129] on img at bounding box center [445, 134] width 89 height 125
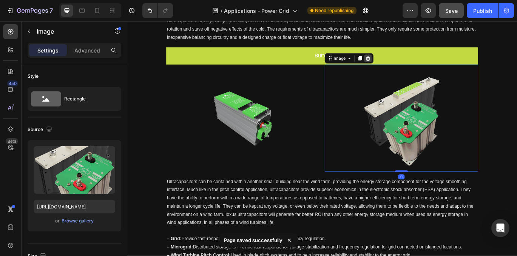
click at [408, 66] on icon at bounding box center [407, 64] width 5 height 5
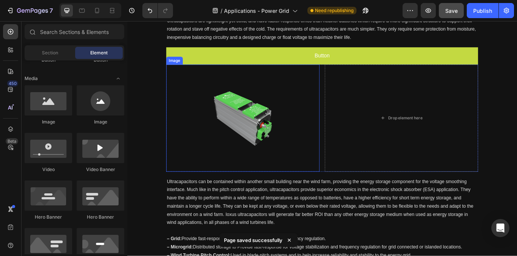
click at [308, 105] on div at bounding box center [262, 134] width 178 height 125
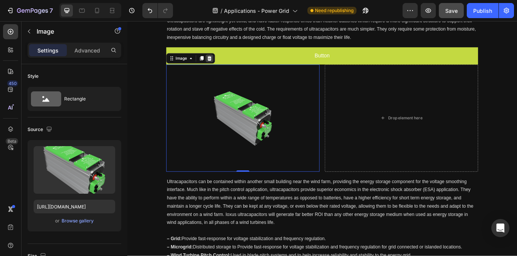
click at [223, 64] on icon at bounding box center [222, 64] width 5 height 5
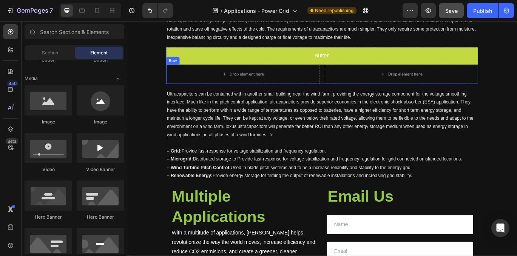
click at [354, 89] on div "Drop element here Drop element here Row" at bounding box center [354, 83] width 362 height 23
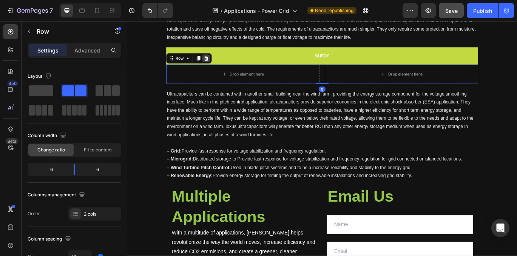
click at [219, 65] on icon at bounding box center [219, 65] width 6 height 6
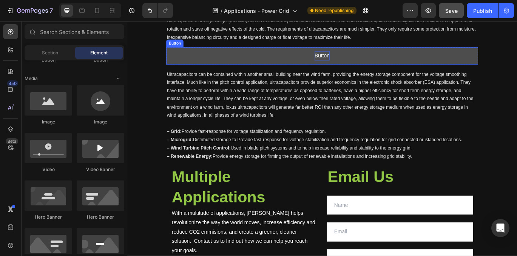
click at [356, 62] on p "Button" at bounding box center [353, 61] width 17 height 11
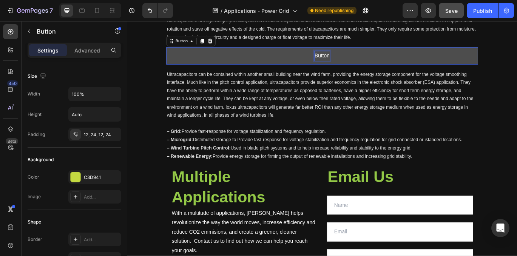
click at [356, 62] on p "Button" at bounding box center [353, 61] width 17 height 11
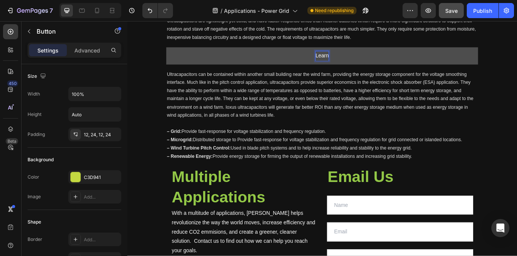
click at [173, 52] on button "Learn" at bounding box center [354, 62] width 362 height 20
click at [173, 52] on button "Learn More" at bounding box center [354, 62] width 362 height 20
click at [173, 52] on button "Learn More about" at bounding box center [354, 62] width 362 height 20
click at [173, 52] on button "Learn More About" at bounding box center [354, 62] width 362 height 20
click at [271, 63] on button "Learn More About iMod" at bounding box center [354, 62] width 362 height 20
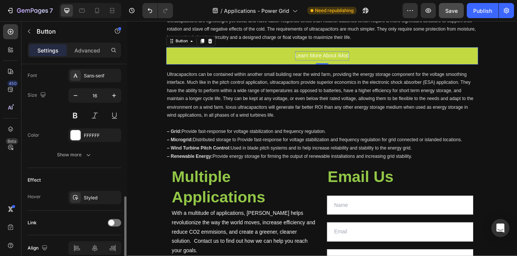
scroll to position [328, 0]
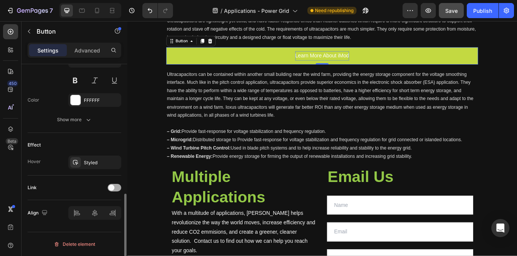
click at [114, 187] on span at bounding box center [111, 188] width 6 height 6
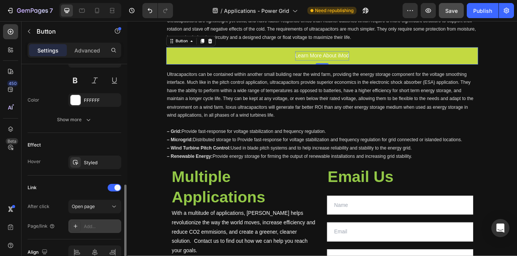
click at [99, 226] on div "Add..." at bounding box center [101, 226] width 35 height 7
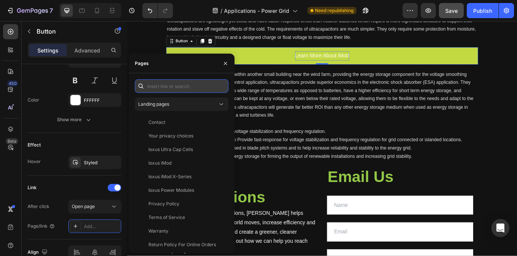
click at [184, 87] on input "text" at bounding box center [182, 86] width 94 height 14
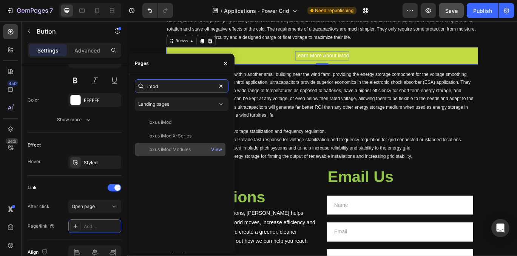
type input "imod"
click at [188, 148] on div "Ioxus iMod Modules" at bounding box center [169, 149] width 42 height 7
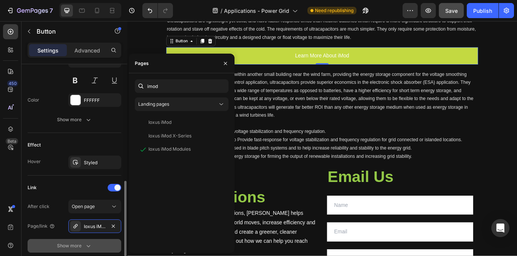
click at [88, 247] on icon "button" at bounding box center [89, 246] width 8 height 8
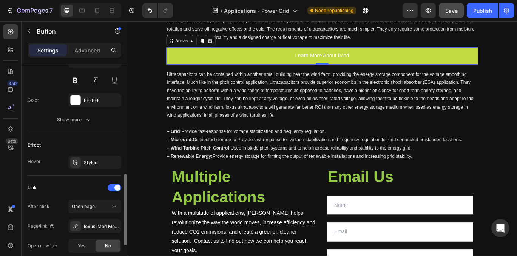
scroll to position [424, 0]
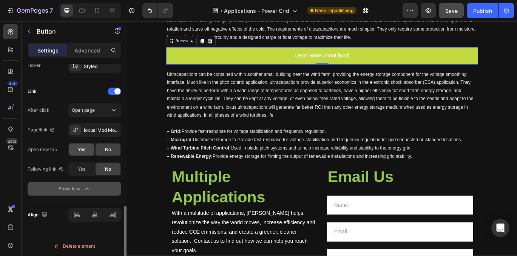
click at [83, 154] on div "Yes" at bounding box center [81, 149] width 25 height 12
click at [85, 168] on span "Yes" at bounding box center [82, 169] width 8 height 7
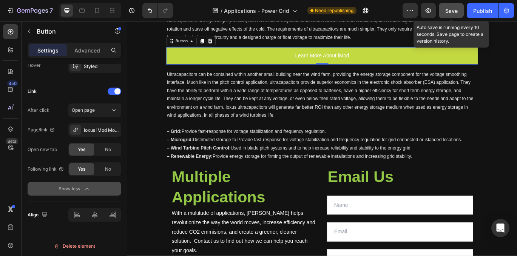
click at [450, 6] on button "Save" at bounding box center [451, 10] width 25 height 15
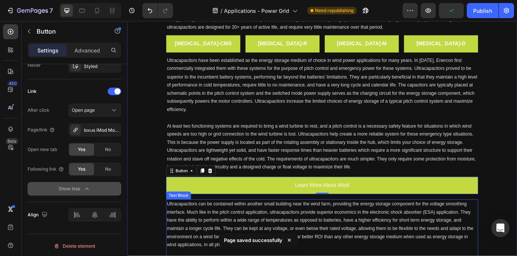
scroll to position [308, 0]
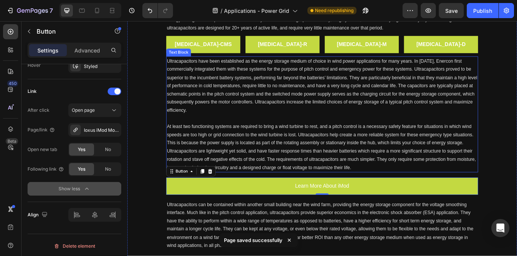
click at [413, 161] on span "At least two functioning systems are required to bring a wind turbine to rest, …" at bounding box center [352, 168] width 359 height 54
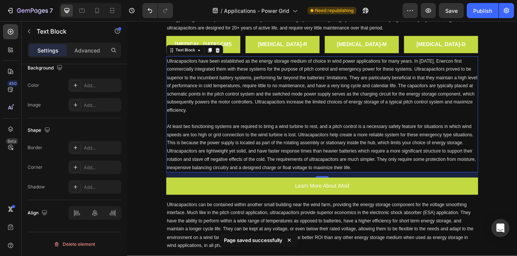
scroll to position [0, 0]
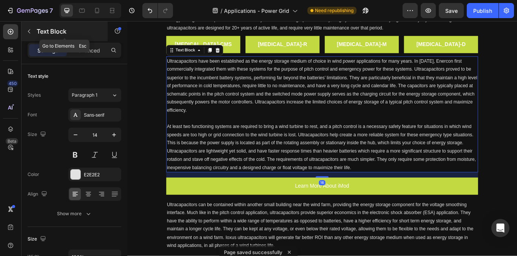
click at [27, 32] on icon "button" at bounding box center [29, 31] width 6 height 6
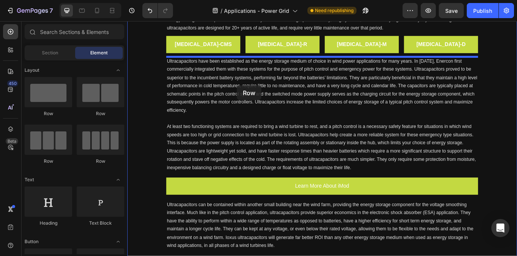
drag, startPoint x: 221, startPoint y: 121, endPoint x: 253, endPoint y: 96, distance: 41.1
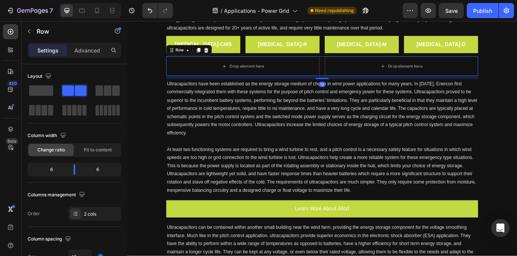
click at [301, 133] on span "Ultracapacitors have been established as the energy storage medium of choice in…" at bounding box center [353, 122] width 361 height 63
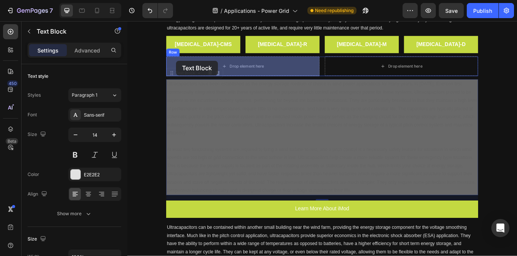
drag, startPoint x: 179, startPoint y: 82, endPoint x: 184, endPoint y: 67, distance: 15.3
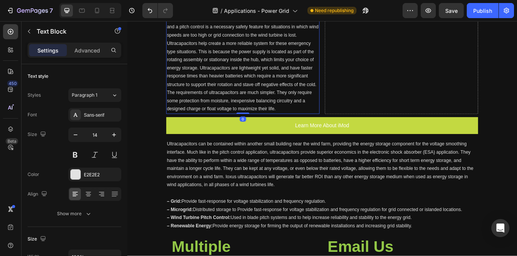
scroll to position [491, 0]
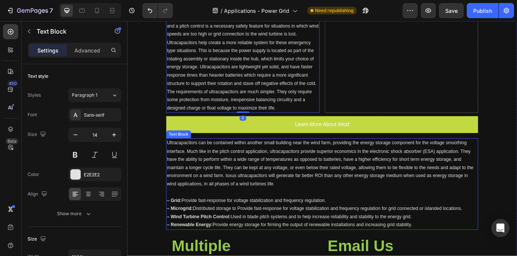
click at [422, 68] on div "Drop element here" at bounding box center [446, 3] width 178 height 249
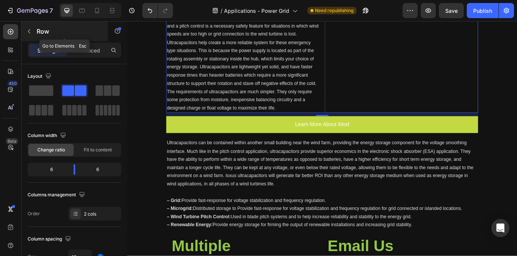
click at [29, 32] on icon "button" at bounding box center [29, 31] width 6 height 6
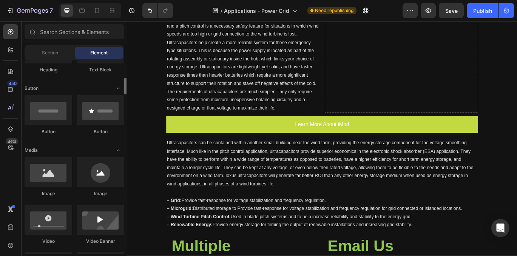
scroll to position [157, 0]
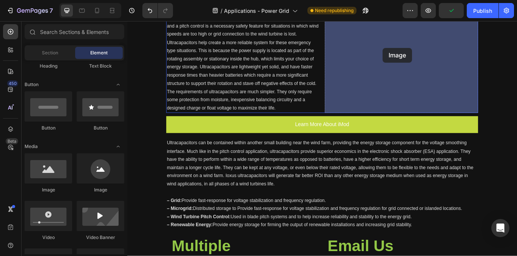
drag, startPoint x: 174, startPoint y: 191, endPoint x: 421, endPoint y: 52, distance: 283.6
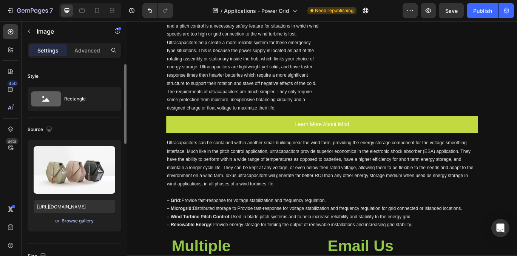
click at [81, 222] on div "Browse gallery" at bounding box center [78, 220] width 32 height 7
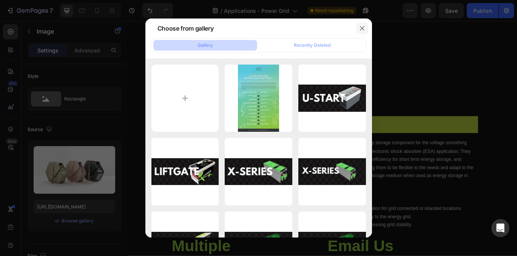
click at [362, 27] on icon "button" at bounding box center [362, 28] width 6 height 6
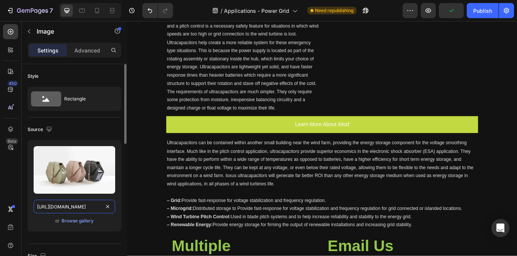
click at [79, 203] on input "https://cdn.shopify.com/s/files/1/2005/9307/files/image_demo.jpg" at bounding box center [75, 207] width 82 height 14
paste input "ioxus.com/cdn/shop/files/gempages_548193352298792028-8462d5c5-397e-44f8-b67a-44…"
type input "https://ioxus.com/cdn/shop/files/gempages_548193352298792028-8462d5c5-397e-44f8…"
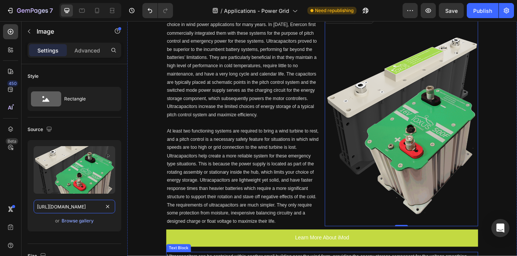
scroll to position [359, 0]
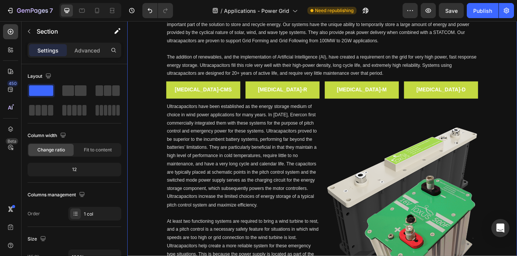
scroll to position [253, 0]
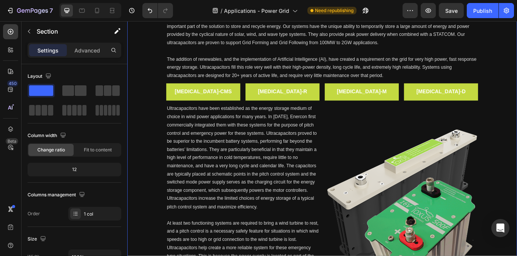
click at [453, 9] on span "Save" at bounding box center [451, 11] width 12 height 6
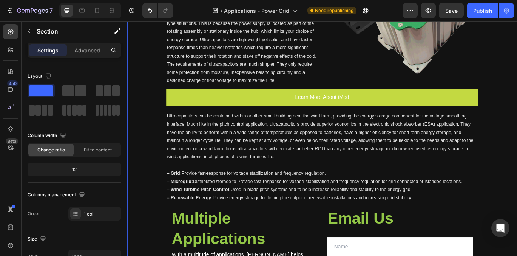
scroll to position [524, 0]
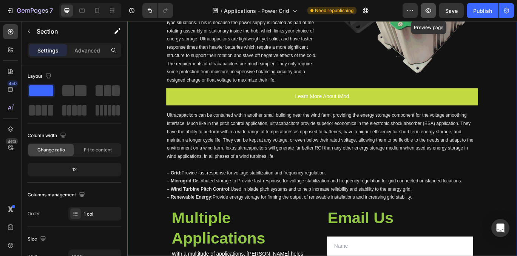
click at [426, 10] on icon "button" at bounding box center [428, 11] width 8 height 8
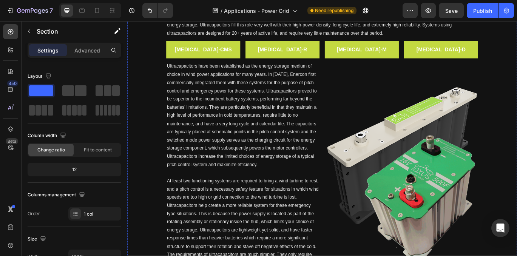
scroll to position [299, 0]
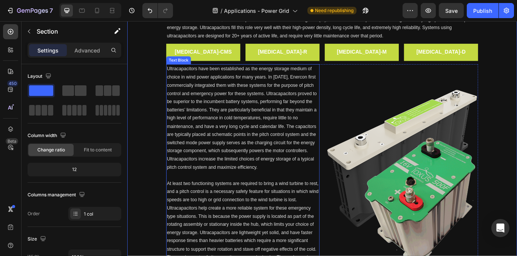
click at [324, 117] on span "Ultracapacitors have been established as the energy storage medium of choice in…" at bounding box center [260, 134] width 174 height 120
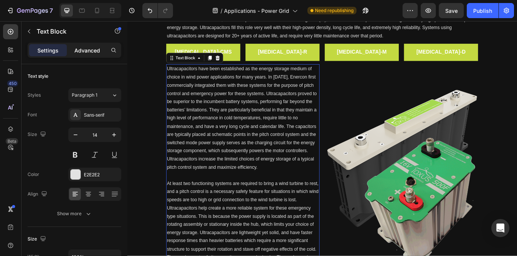
click at [97, 50] on p "Advanced" at bounding box center [87, 50] width 26 height 8
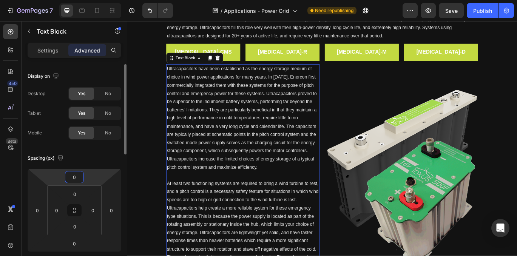
click at [77, 180] on input "0" at bounding box center [74, 176] width 15 height 11
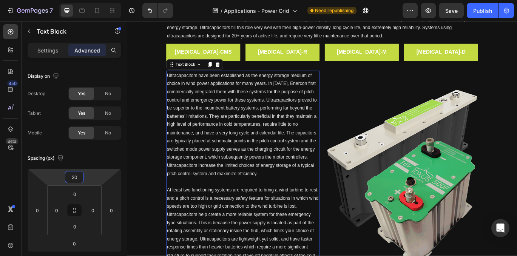
type input "20"
click at [450, 11] on span "Save" at bounding box center [451, 11] width 12 height 6
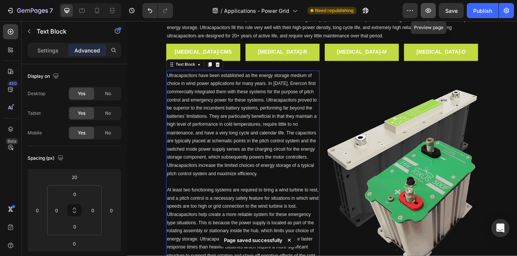
click at [429, 11] on icon "button" at bounding box center [428, 11] width 8 height 8
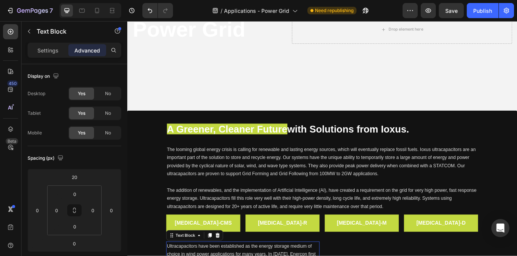
scroll to position [22, 0]
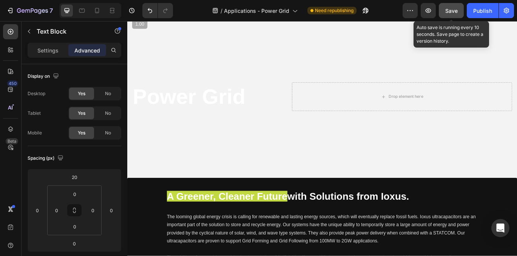
click at [451, 15] on button "Save" at bounding box center [451, 10] width 25 height 15
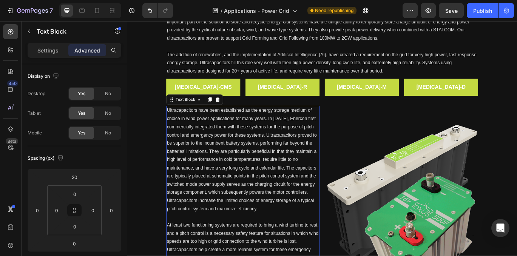
scroll to position [259, 0]
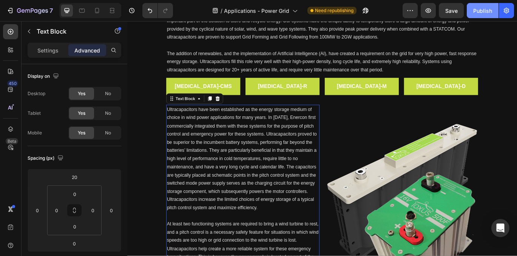
click at [485, 8] on div "Publish" at bounding box center [482, 11] width 19 height 8
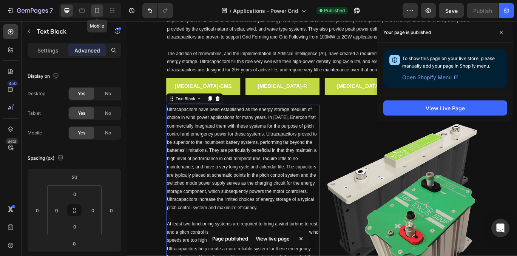
click at [96, 10] on icon at bounding box center [97, 11] width 8 height 8
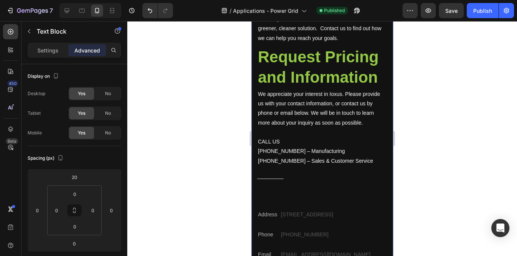
scroll to position [1500, 0]
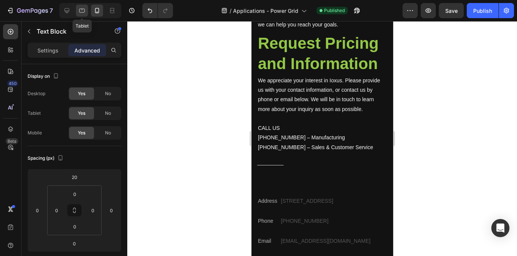
click at [83, 13] on icon at bounding box center [82, 11] width 8 height 8
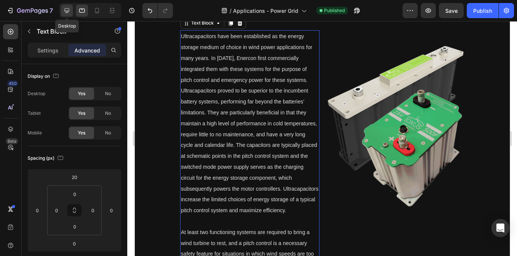
click at [64, 12] on icon at bounding box center [67, 11] width 8 height 8
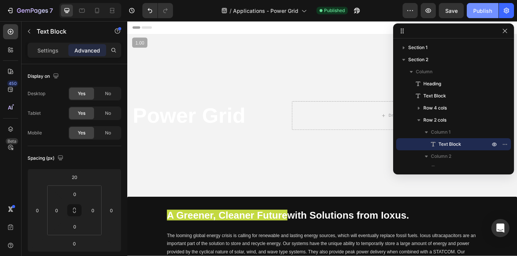
click at [478, 8] on div "Publish" at bounding box center [482, 11] width 19 height 8
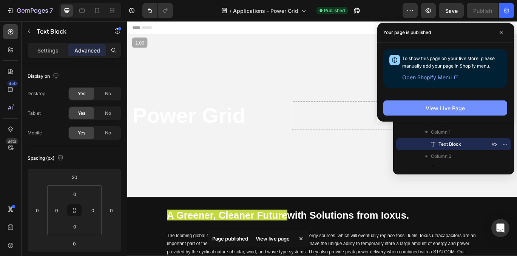
click at [459, 109] on div "View Live Page" at bounding box center [444, 108] width 39 height 8
